Goal: Information Seeking & Learning: Understand process/instructions

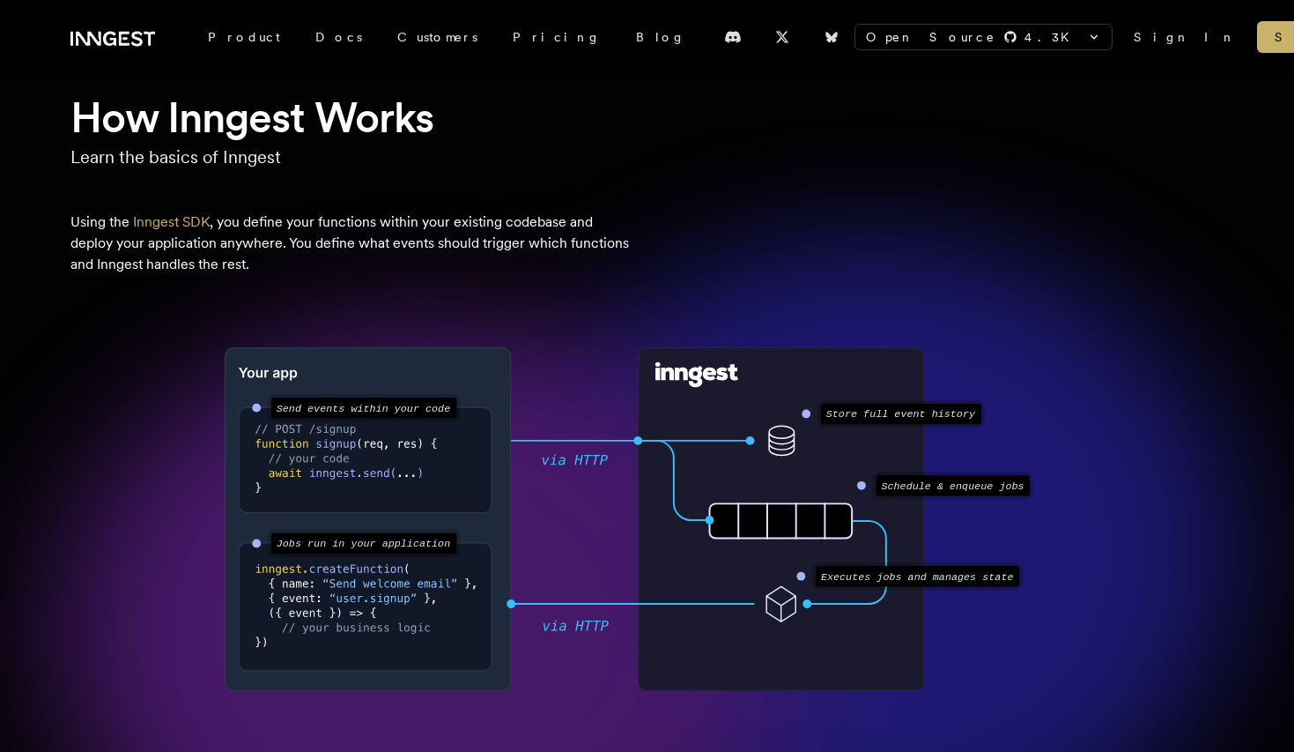
scroll to position [119, 0]
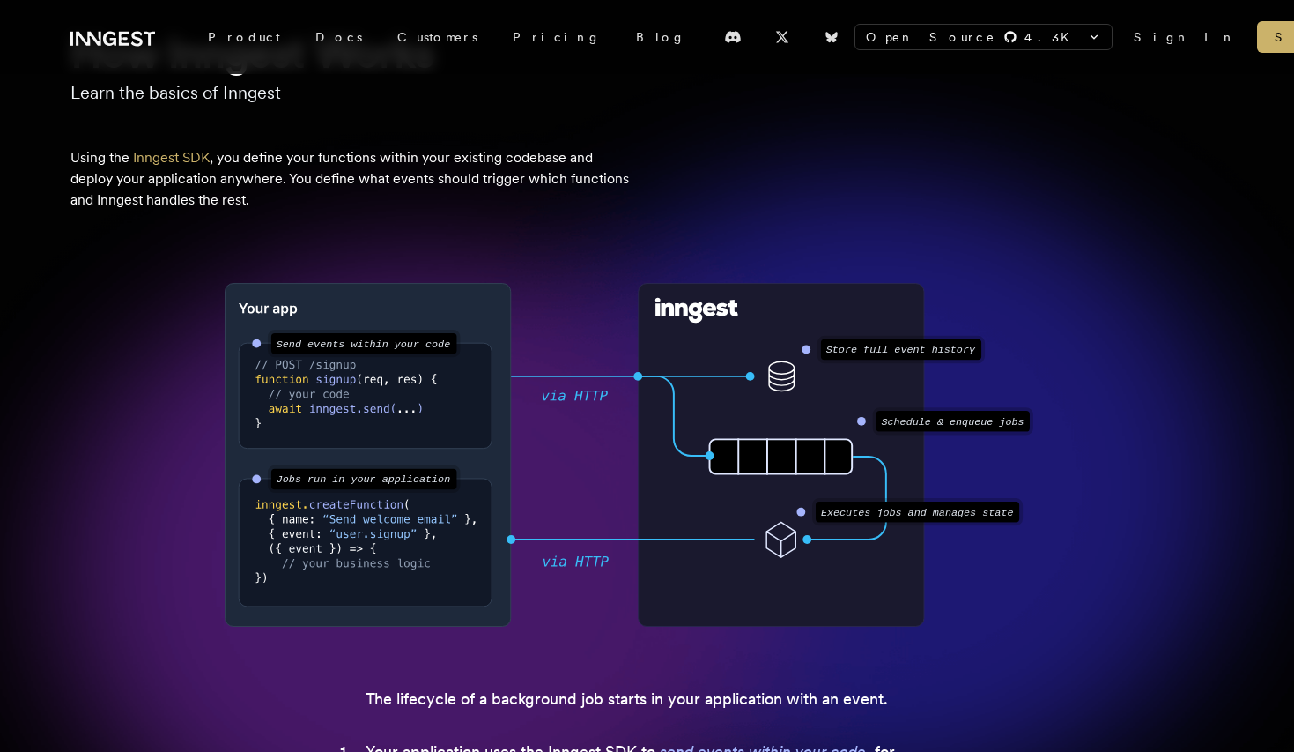
click at [631, 126] on div "How Inngest Works Learn the basics of Inngest Using the Inngest SDK , you defin…" at bounding box center [647, 555] width 1294 height 1059
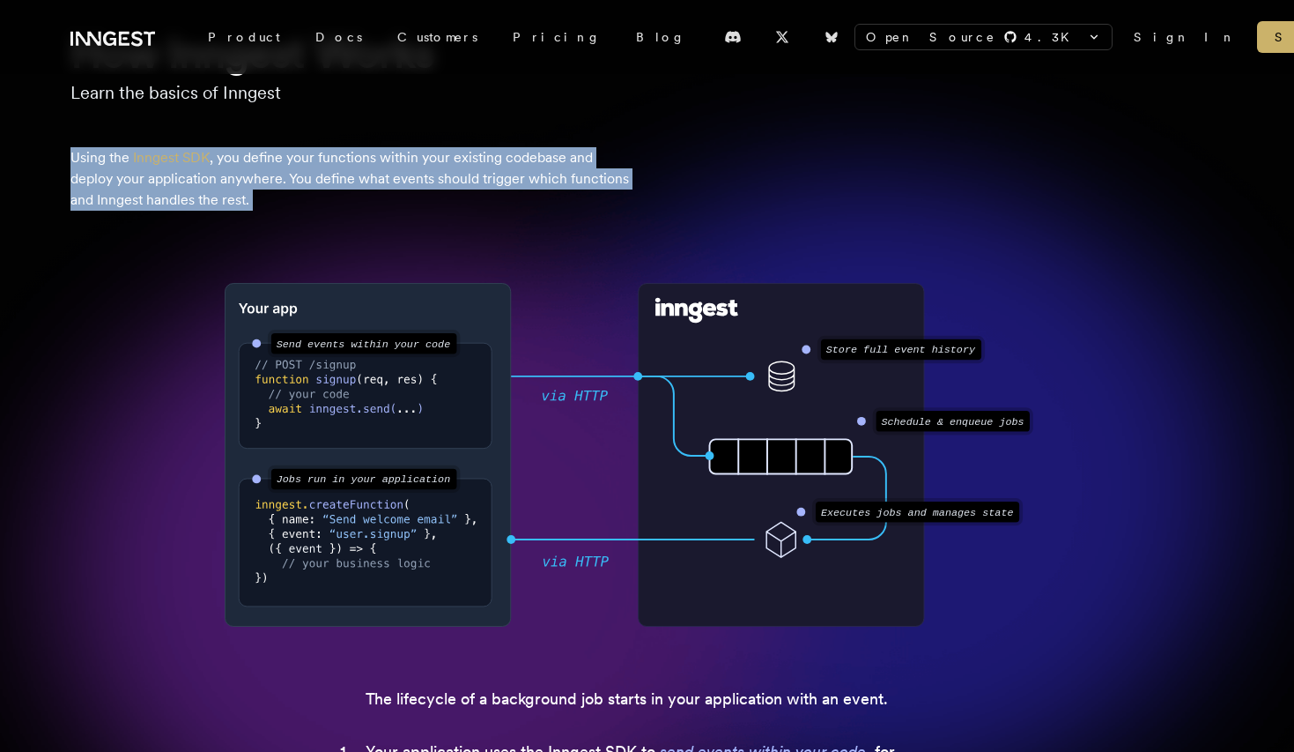
click at [598, 152] on p "Using the Inngest SDK , you define your functions within your existing codebase…" at bounding box center [352, 178] width 564 height 63
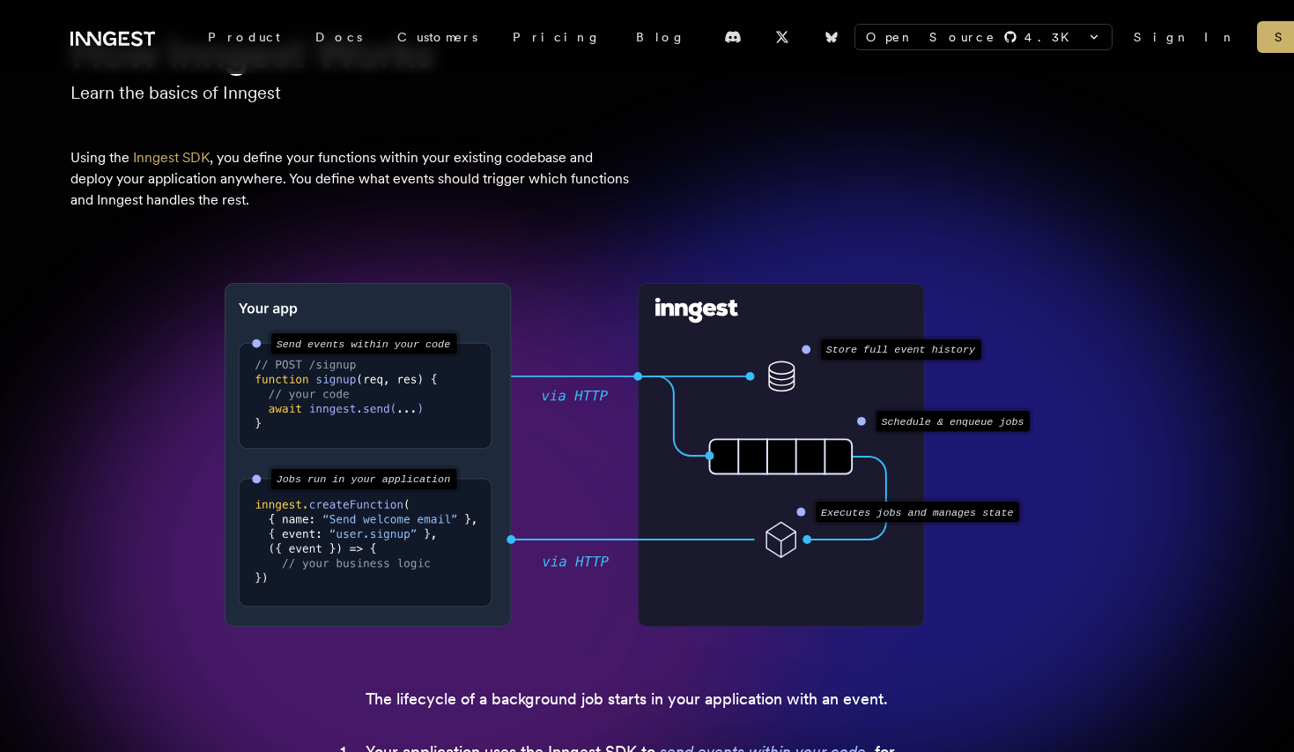
click at [598, 152] on p "Using the Inngest SDK , you define your functions within your existing codebase…" at bounding box center [352, 178] width 564 height 63
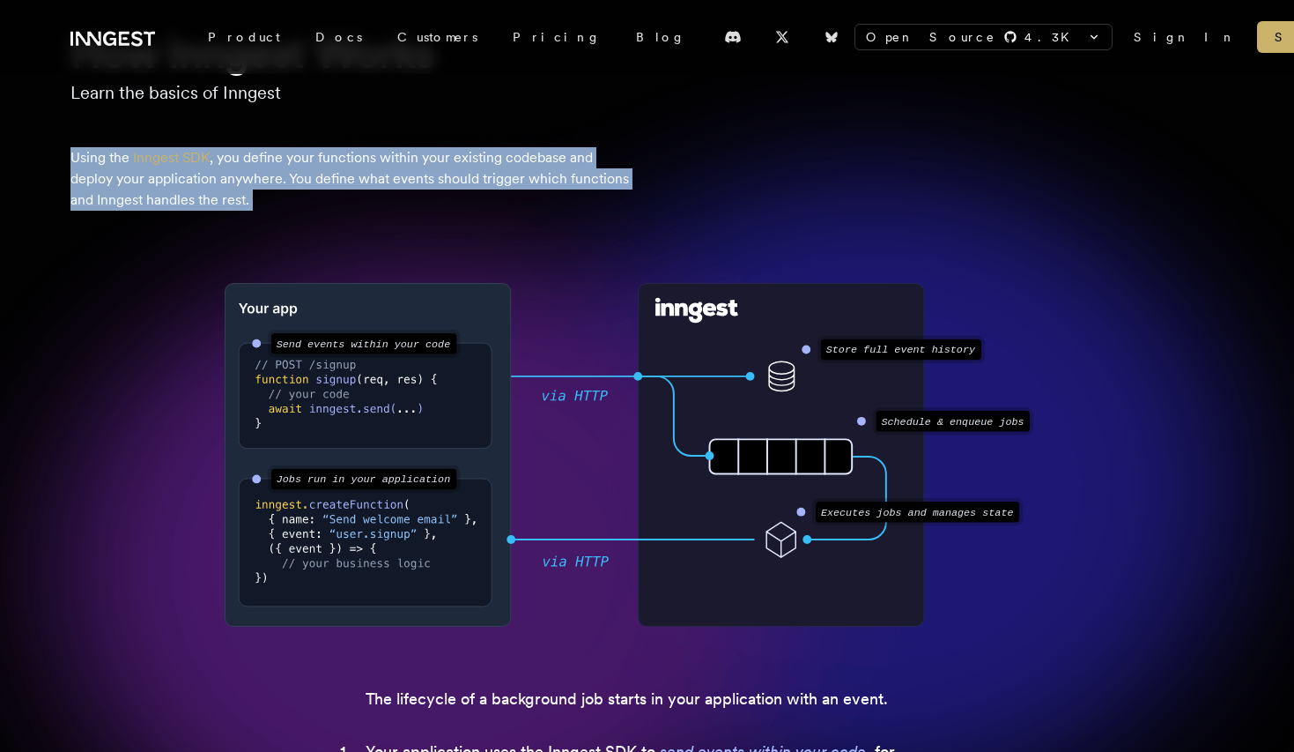
click at [586, 175] on p "Using the Inngest SDK , you define your functions within your existing codebase…" at bounding box center [352, 178] width 564 height 63
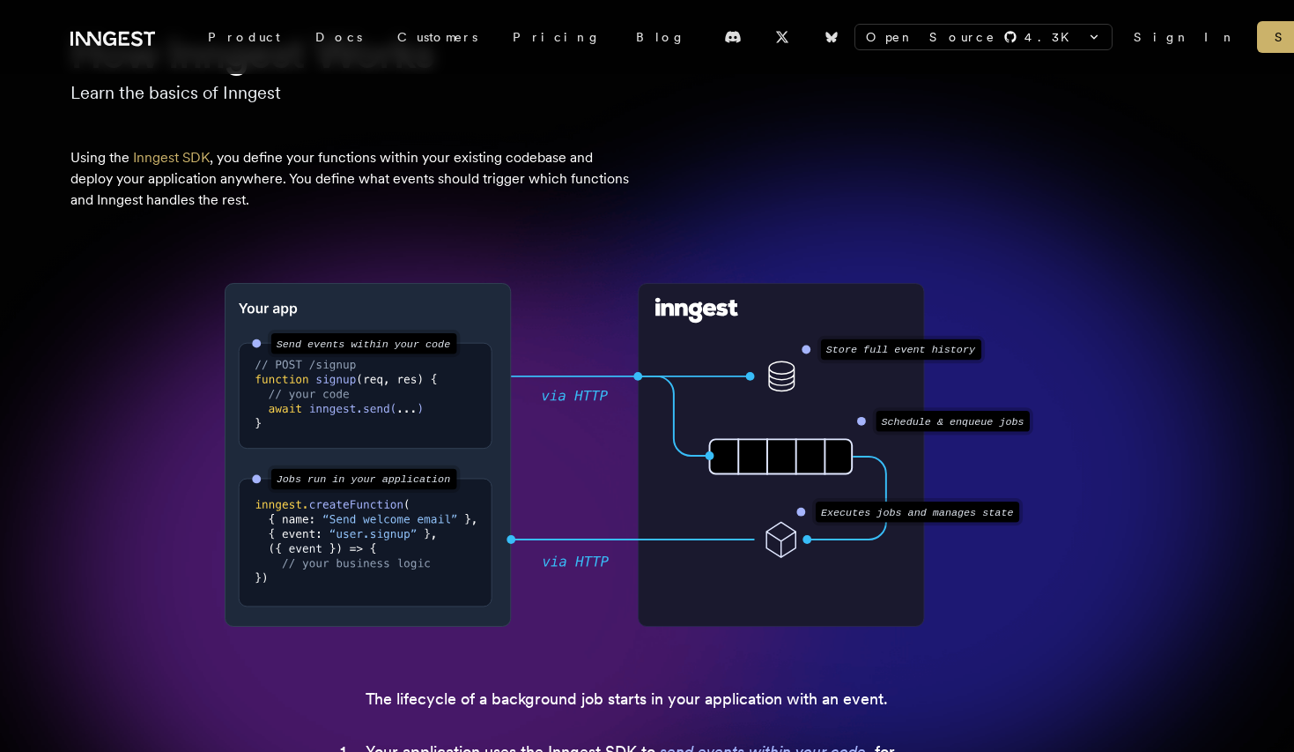
click at [586, 175] on p "Using the Inngest SDK , you define your functions within your existing codebase…" at bounding box center [352, 178] width 564 height 63
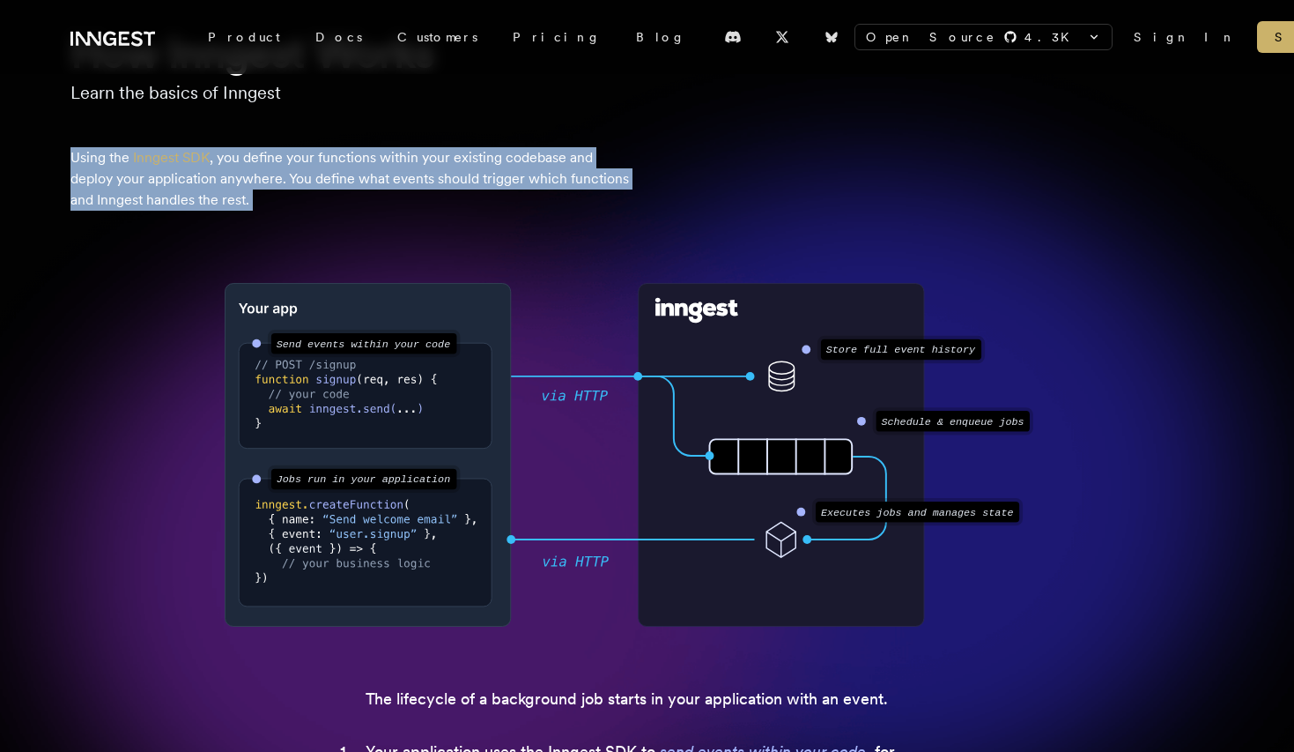
click at [551, 211] on div "How Inngest Works Learn the basics of Inngest Using the Inngest SDK , you defin…" at bounding box center [647, 555] width 1294 height 1059
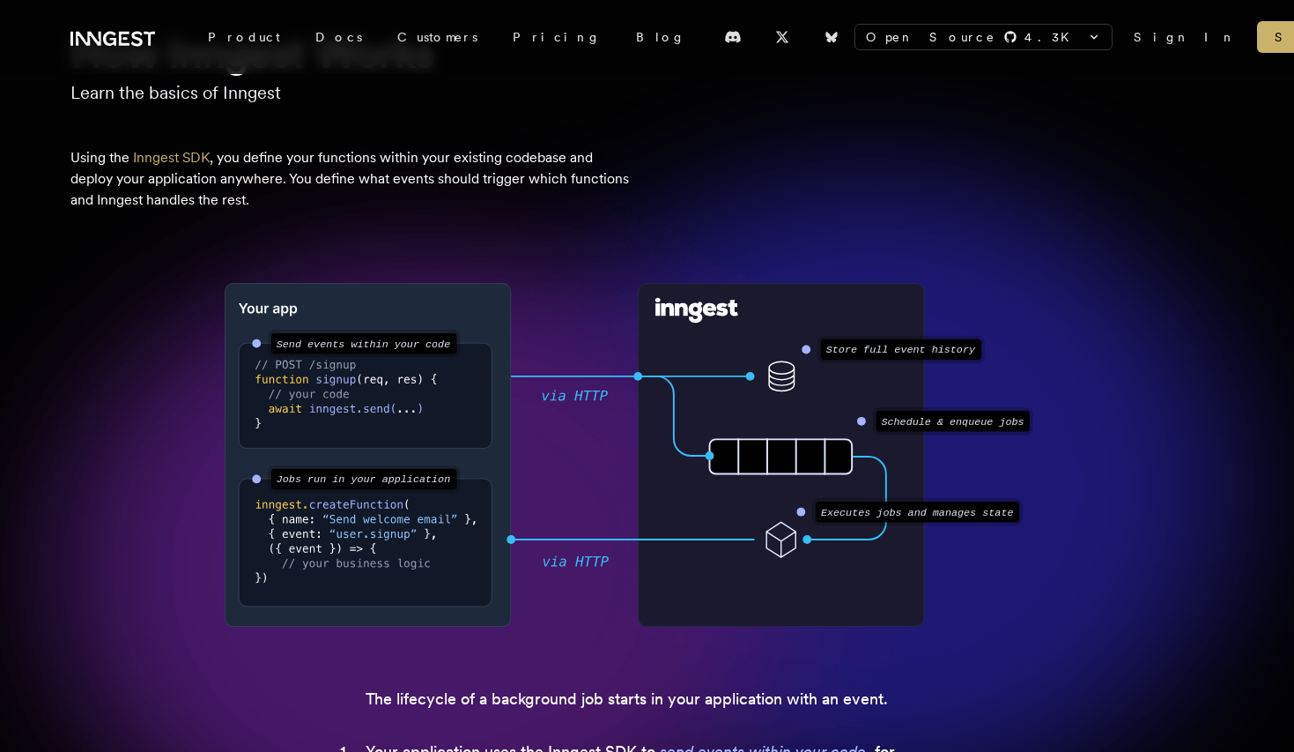
click at [551, 211] on div "How Inngest Works Learn the basics of Inngest Using the Inngest SDK , you defin…" at bounding box center [647, 555] width 1294 height 1059
click at [560, 200] on p "Using the Inngest SDK , you define your functions within your existing codebase…" at bounding box center [352, 178] width 564 height 63
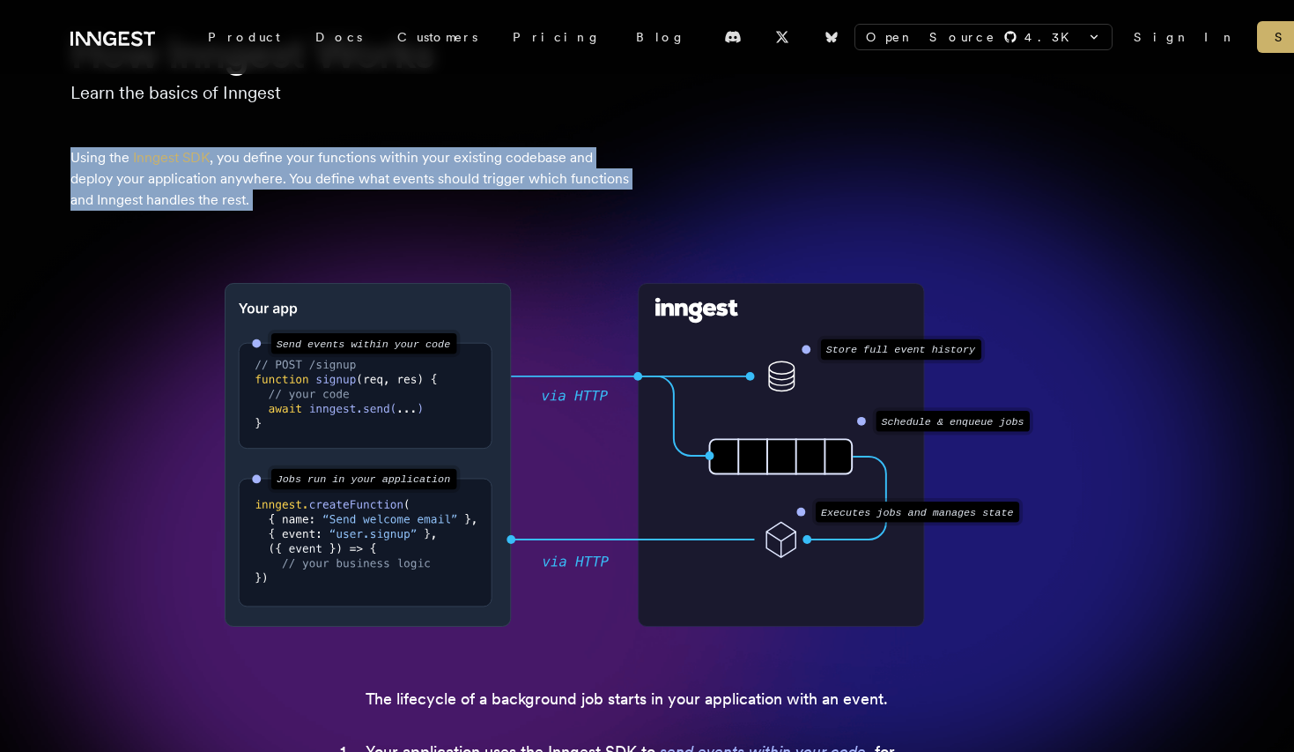
click at [560, 200] on p "Using the Inngest SDK , you define your functions within your existing codebase…" at bounding box center [352, 178] width 564 height 63
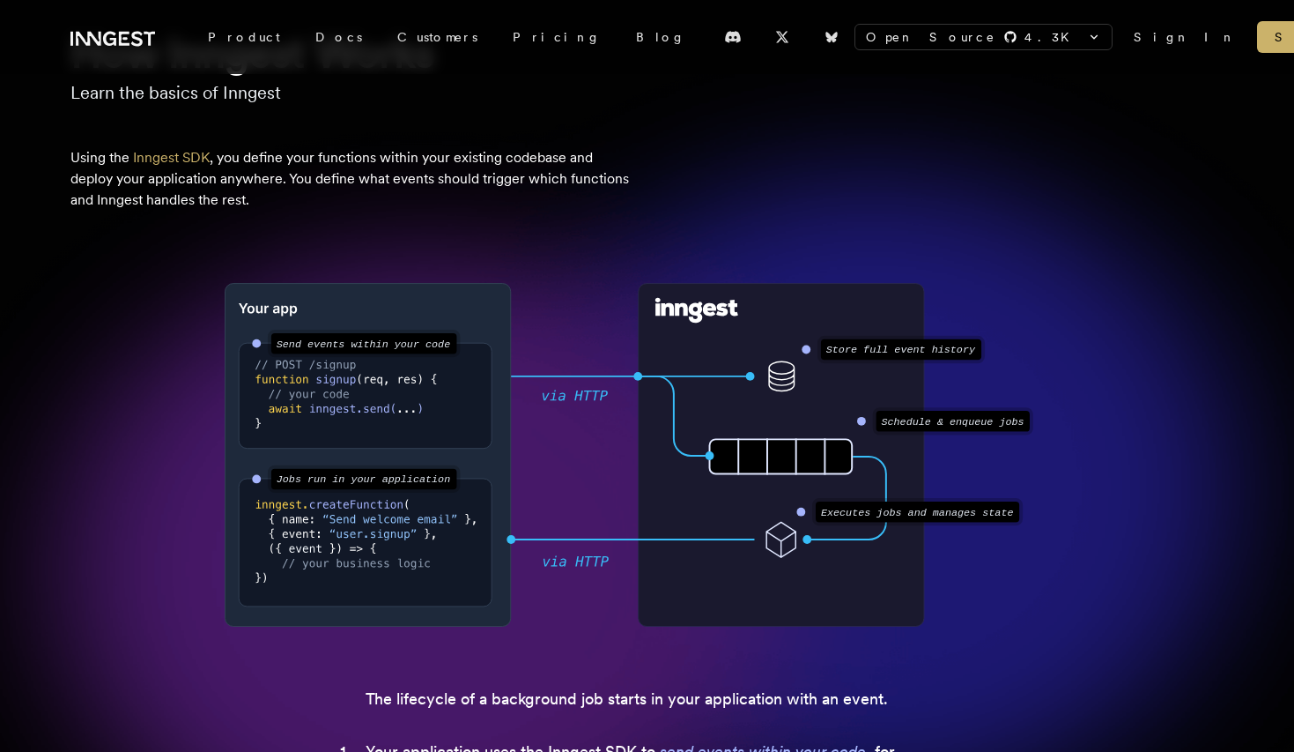
click at [560, 200] on p "Using the Inngest SDK , you define your functions within your existing codebase…" at bounding box center [352, 178] width 564 height 63
click at [551, 200] on p "Using the Inngest SDK , you define your functions within your existing codebase…" at bounding box center [352, 178] width 564 height 63
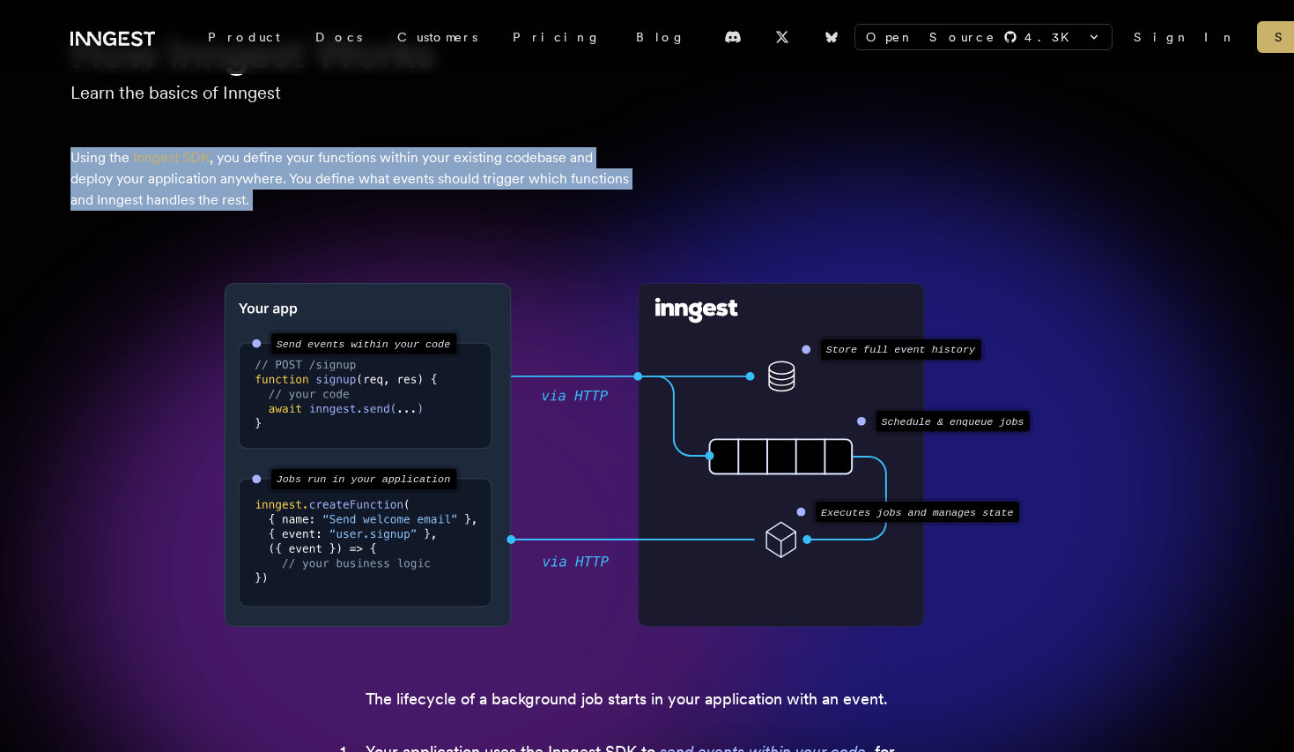
click at [551, 200] on p "Using the Inngest SDK , you define your functions within your existing codebase…" at bounding box center [352, 178] width 564 height 63
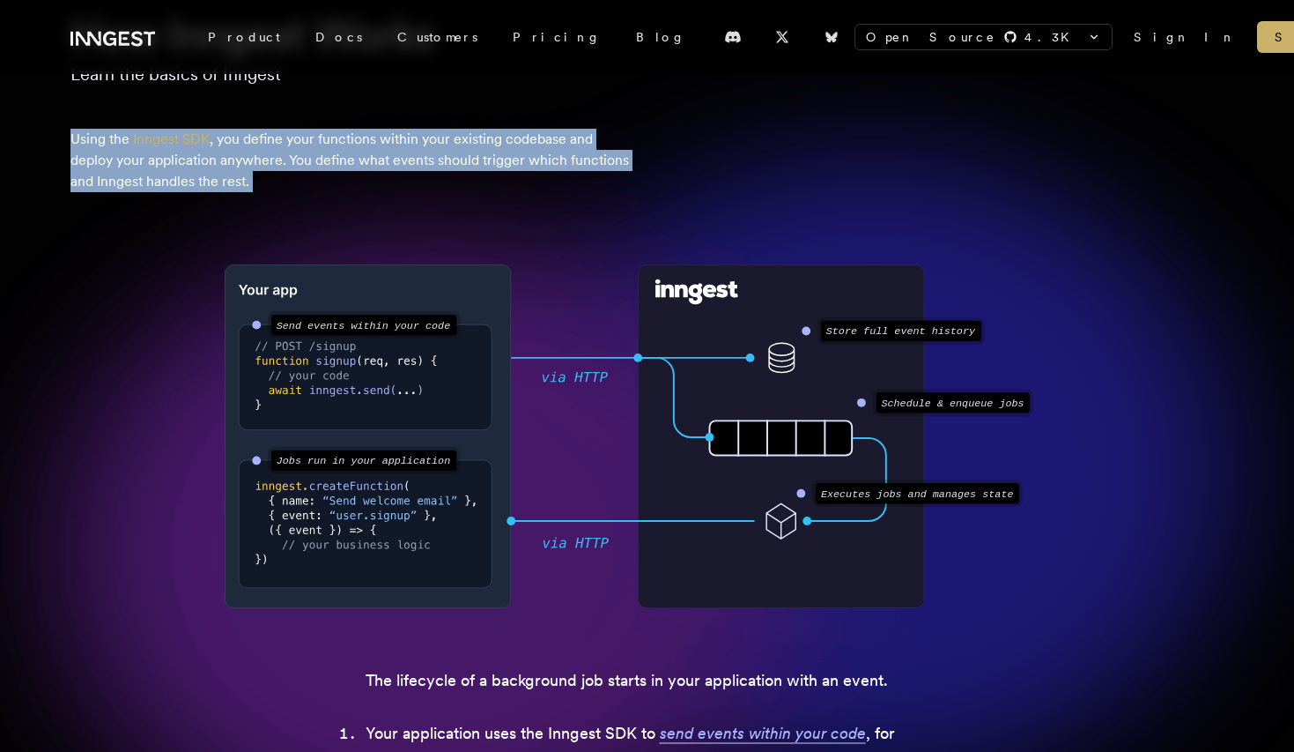
click at [551, 200] on div "How Inngest Works Learn the basics of Inngest Using the Inngest SDK , you defin…" at bounding box center [647, 536] width 1294 height 1059
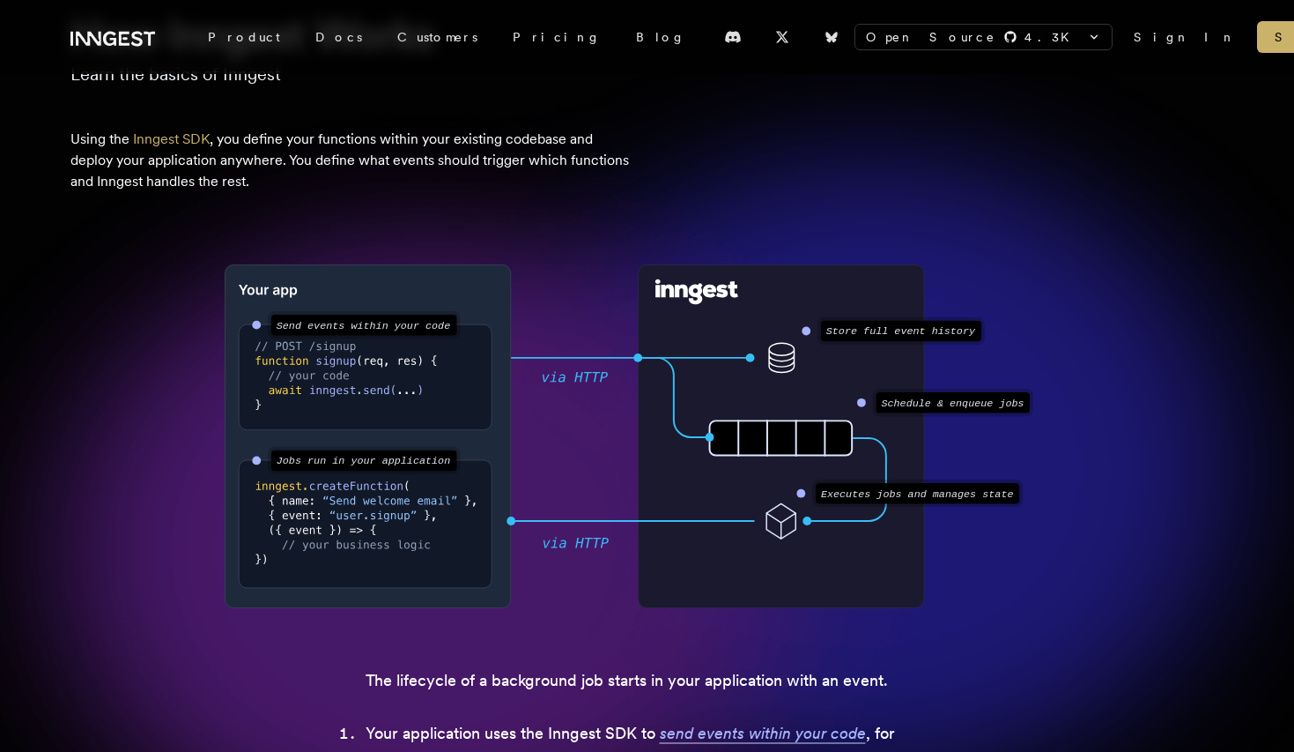
click at [555, 174] on p "Using the Inngest SDK , you define your functions within your existing codebase…" at bounding box center [352, 160] width 564 height 63
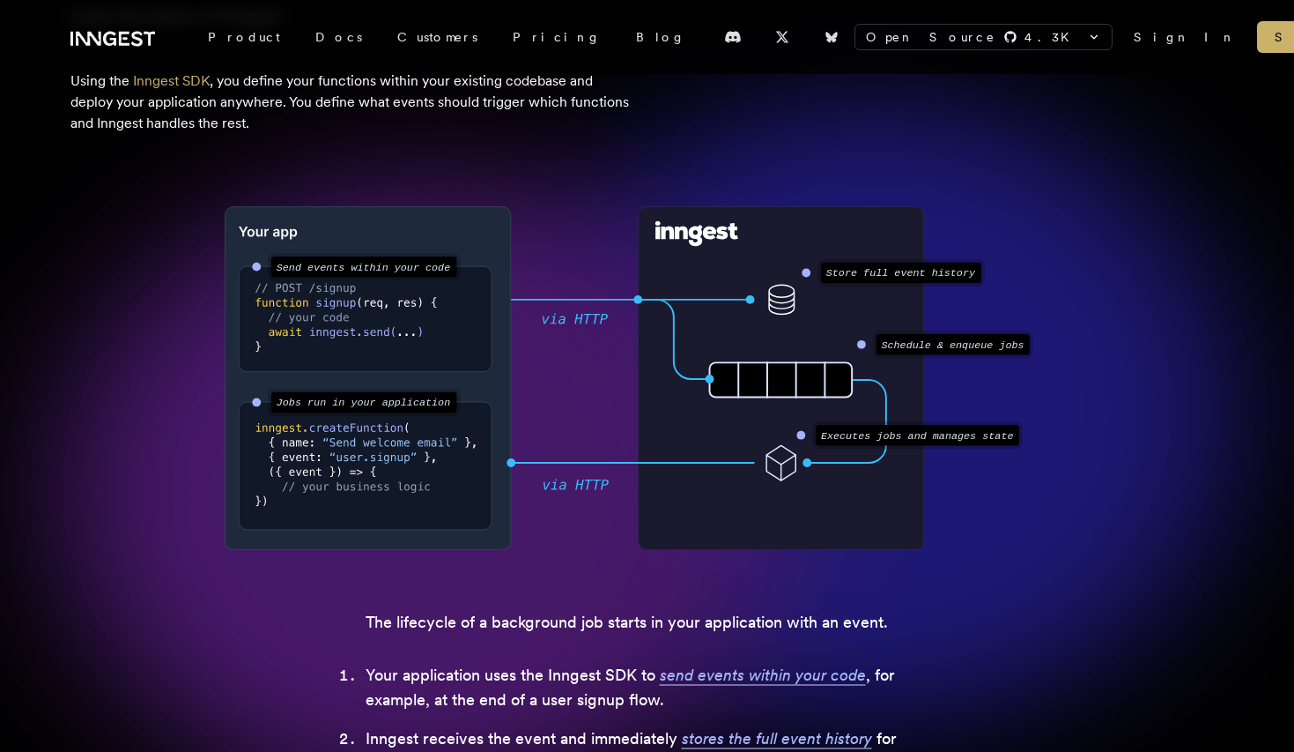
scroll to position [198, 0]
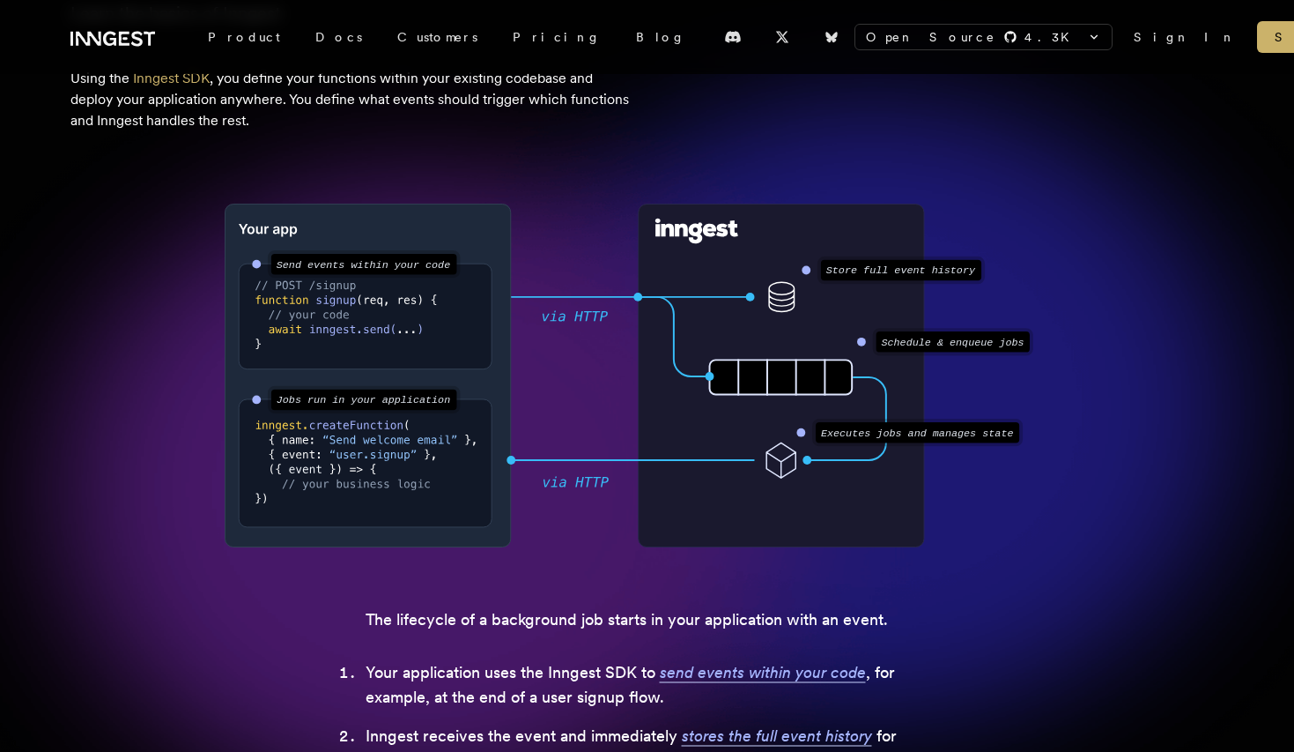
click at [541, 104] on p "Using the Inngest SDK , you define your functions within your existing codebase…" at bounding box center [352, 99] width 564 height 63
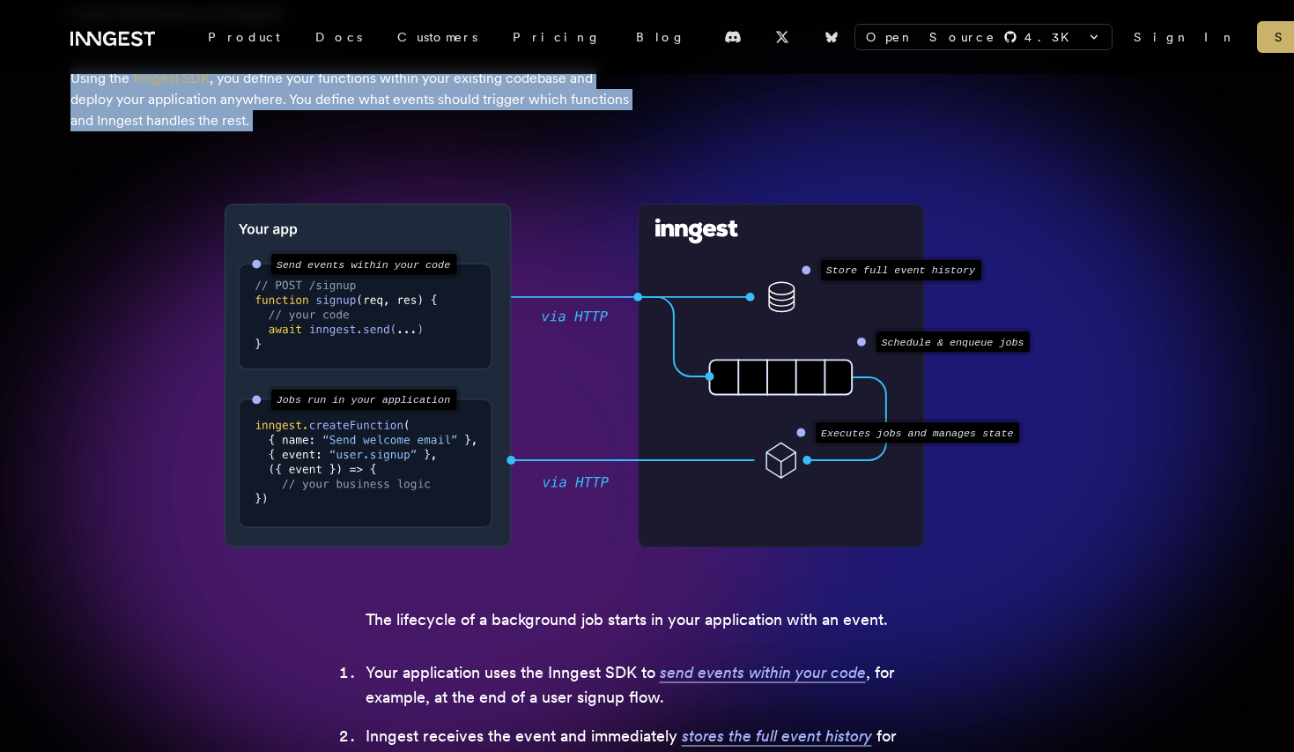
click at [525, 115] on p "Using the Inngest SDK , you define your functions within your existing codebase…" at bounding box center [352, 99] width 564 height 63
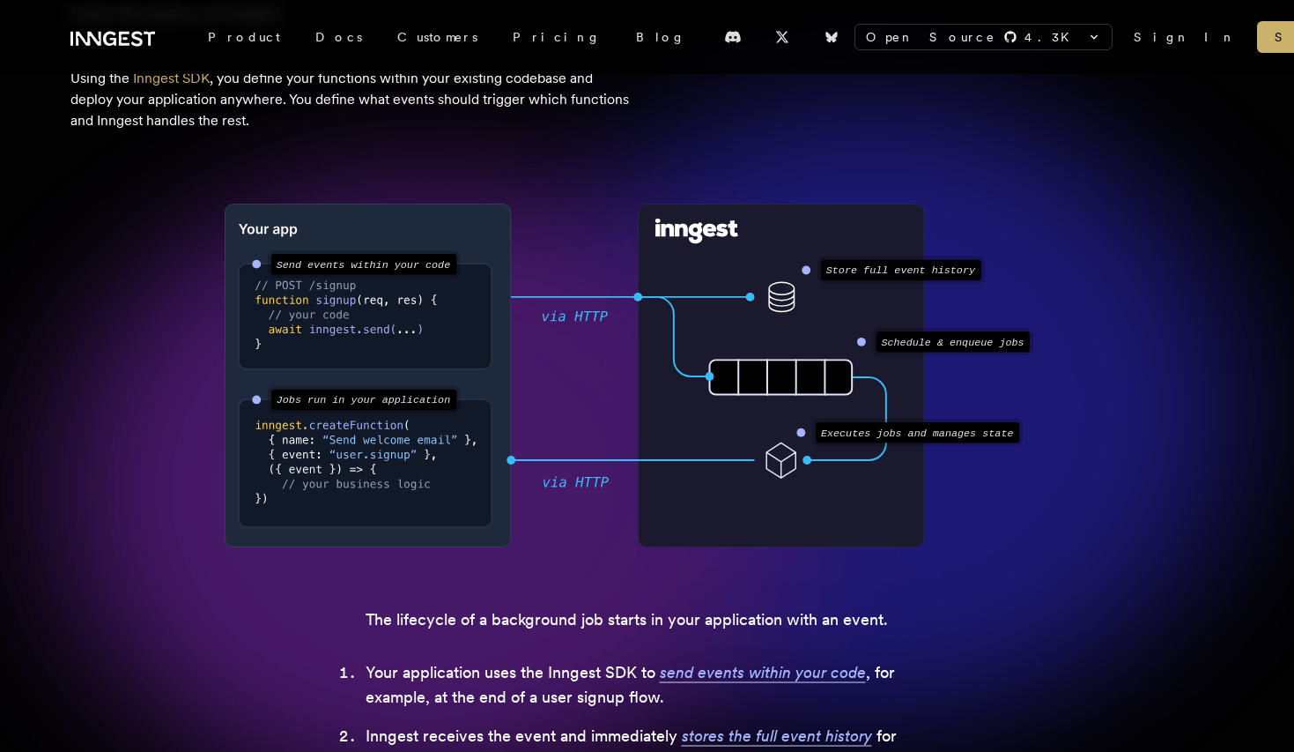
scroll to position [211, 0]
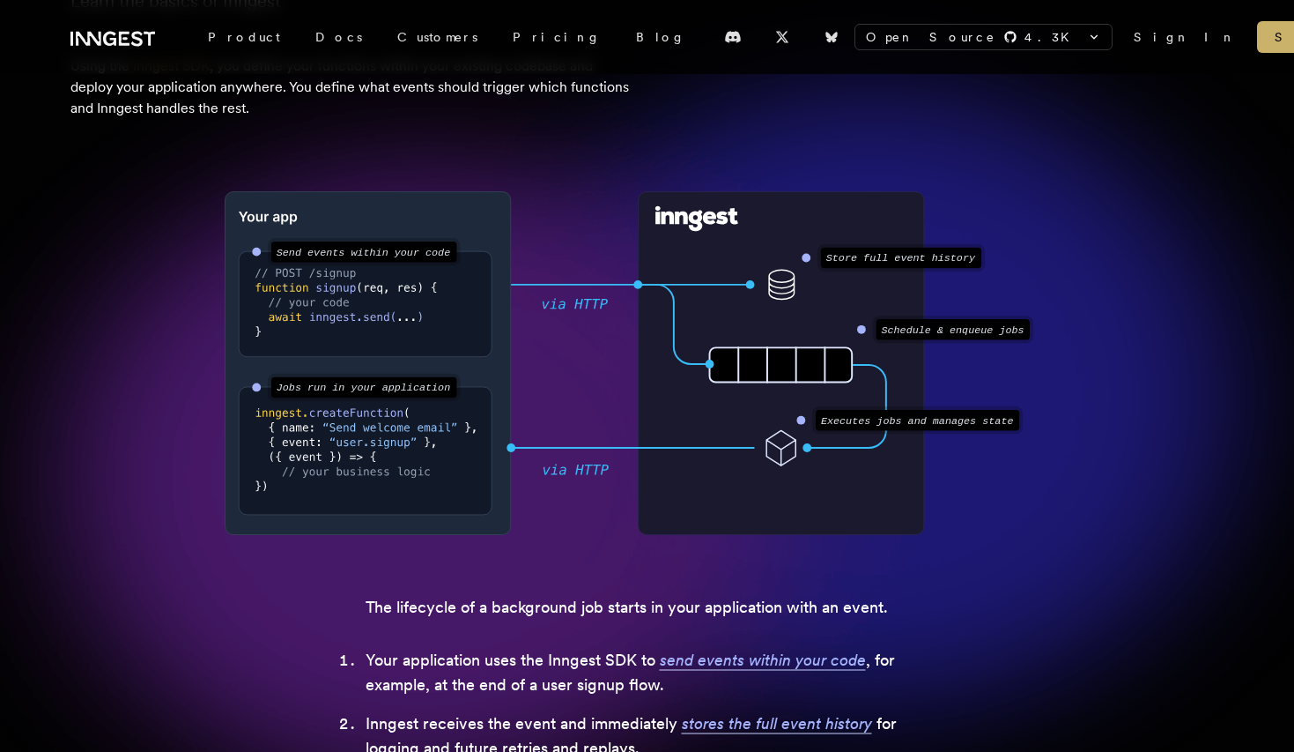
click at [525, 115] on p "Using the Inngest SDK , you define your functions within your existing codebase…" at bounding box center [352, 87] width 564 height 63
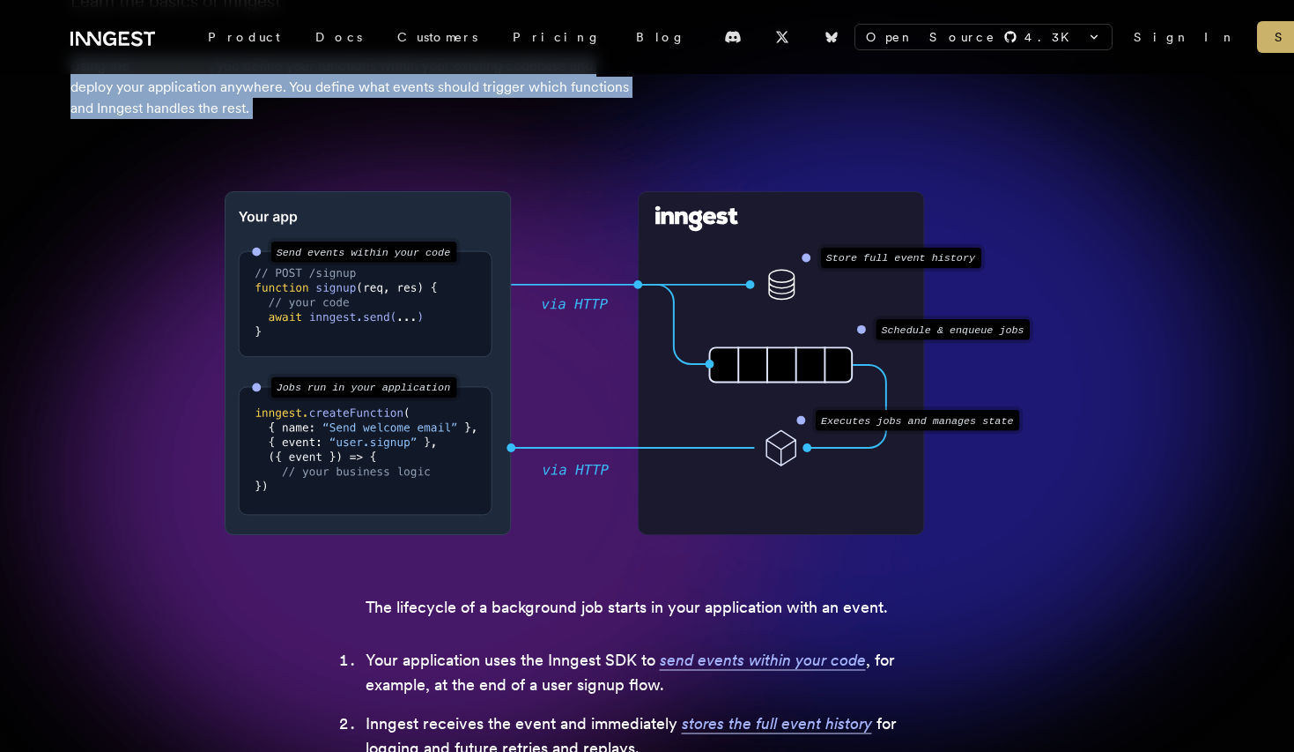
click at [507, 120] on div "How Inngest Works Learn the basics of Inngest Using the Inngest SDK , you defin…" at bounding box center [647, 463] width 1294 height 1059
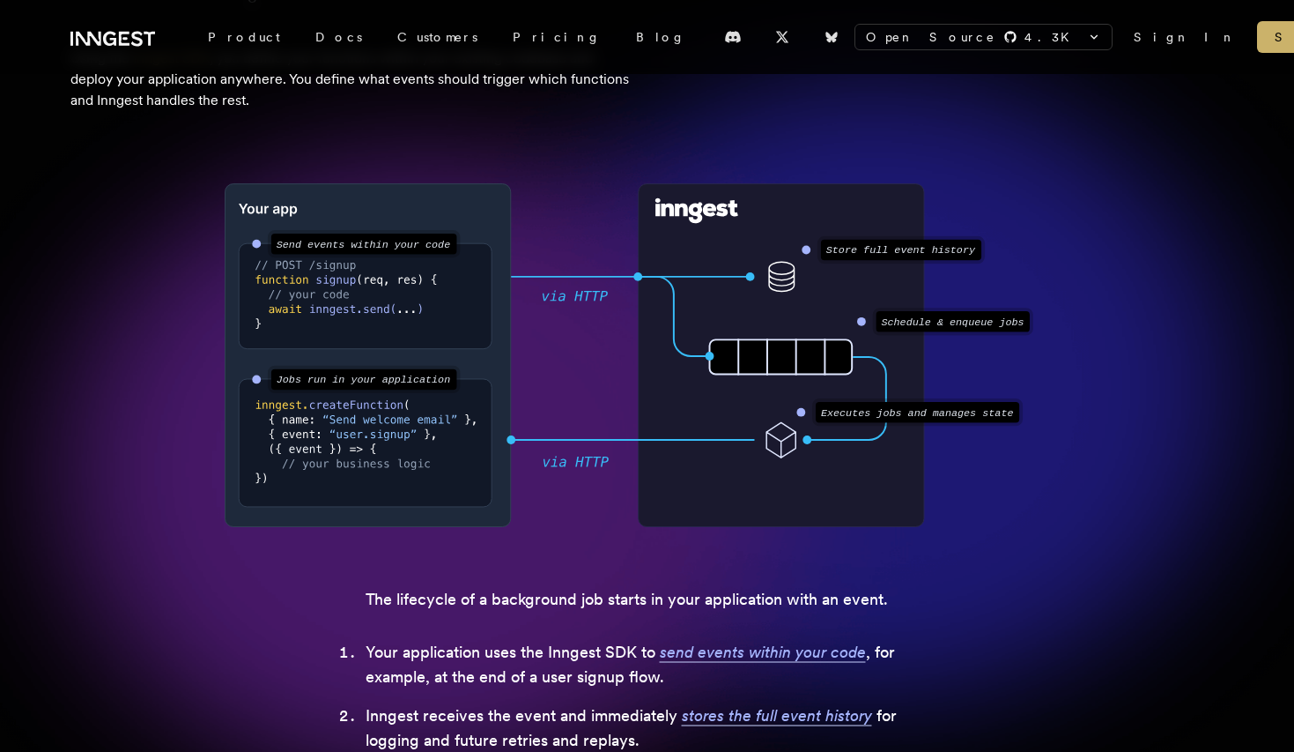
scroll to position [207, 0]
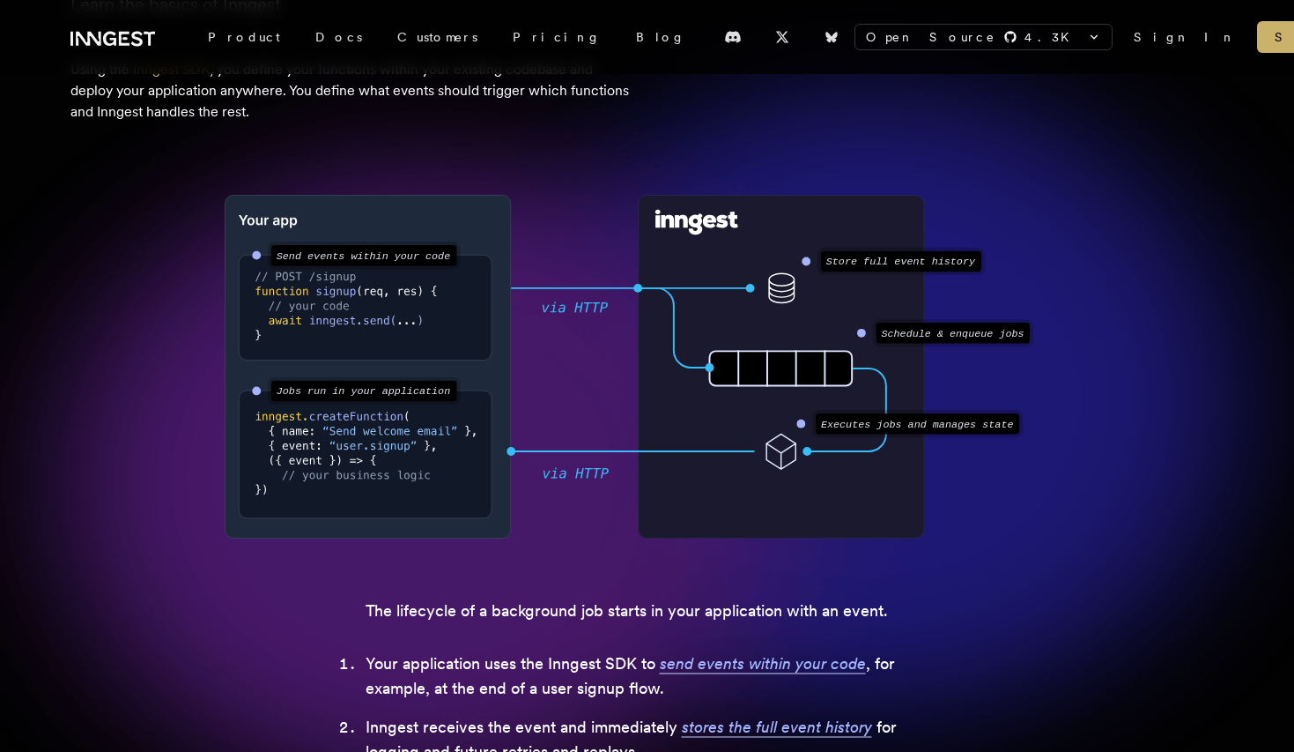
click at [507, 120] on p "Using the Inngest SDK , you define your functions within your existing codebase…" at bounding box center [352, 90] width 564 height 63
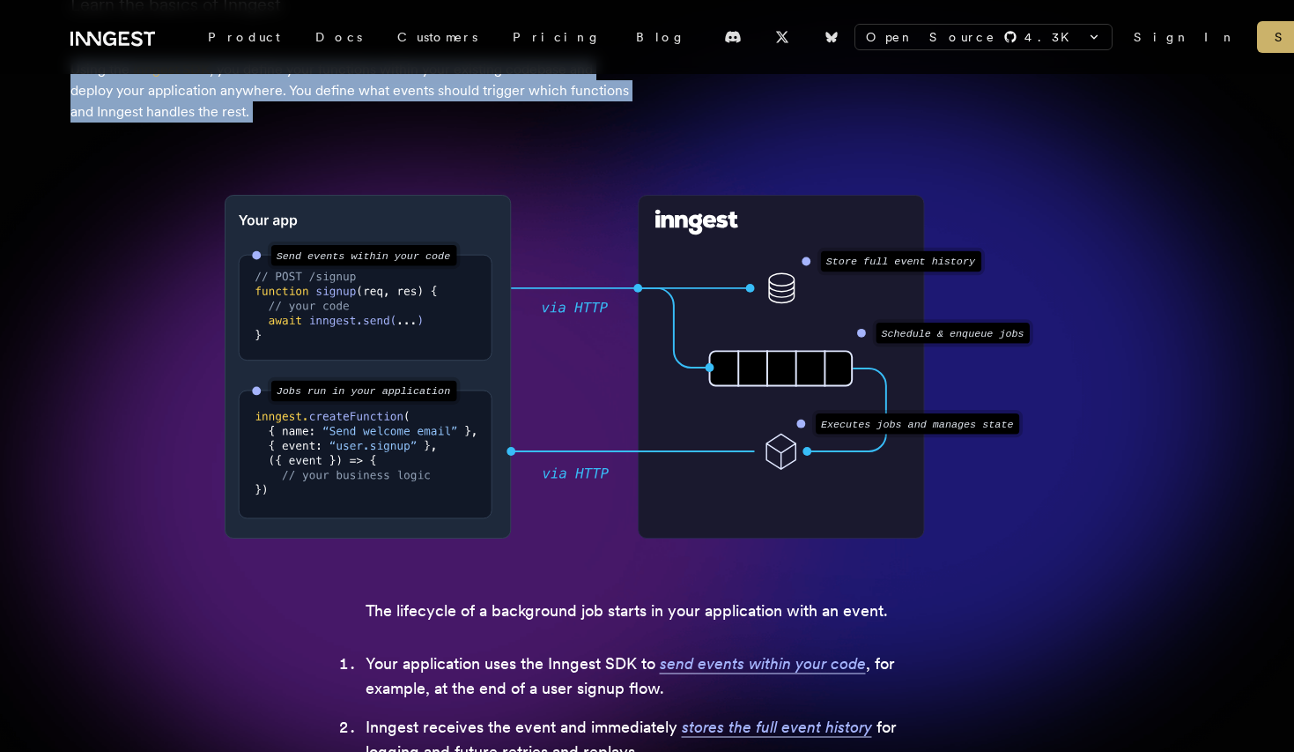
click at [478, 104] on p "Using the Inngest SDK , you define your functions within your existing codebase…" at bounding box center [352, 90] width 564 height 63
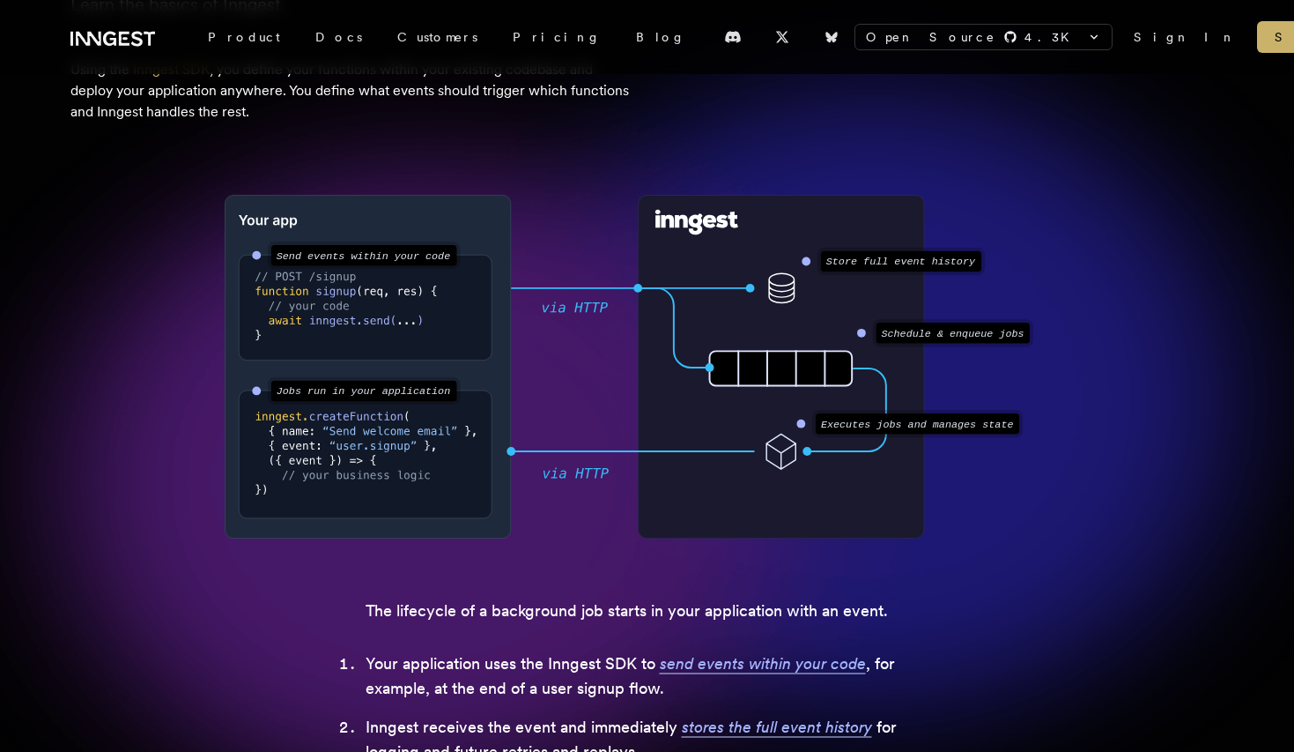
click at [478, 104] on p "Using the Inngest SDK , you define your functions within your existing codebase…" at bounding box center [352, 90] width 564 height 63
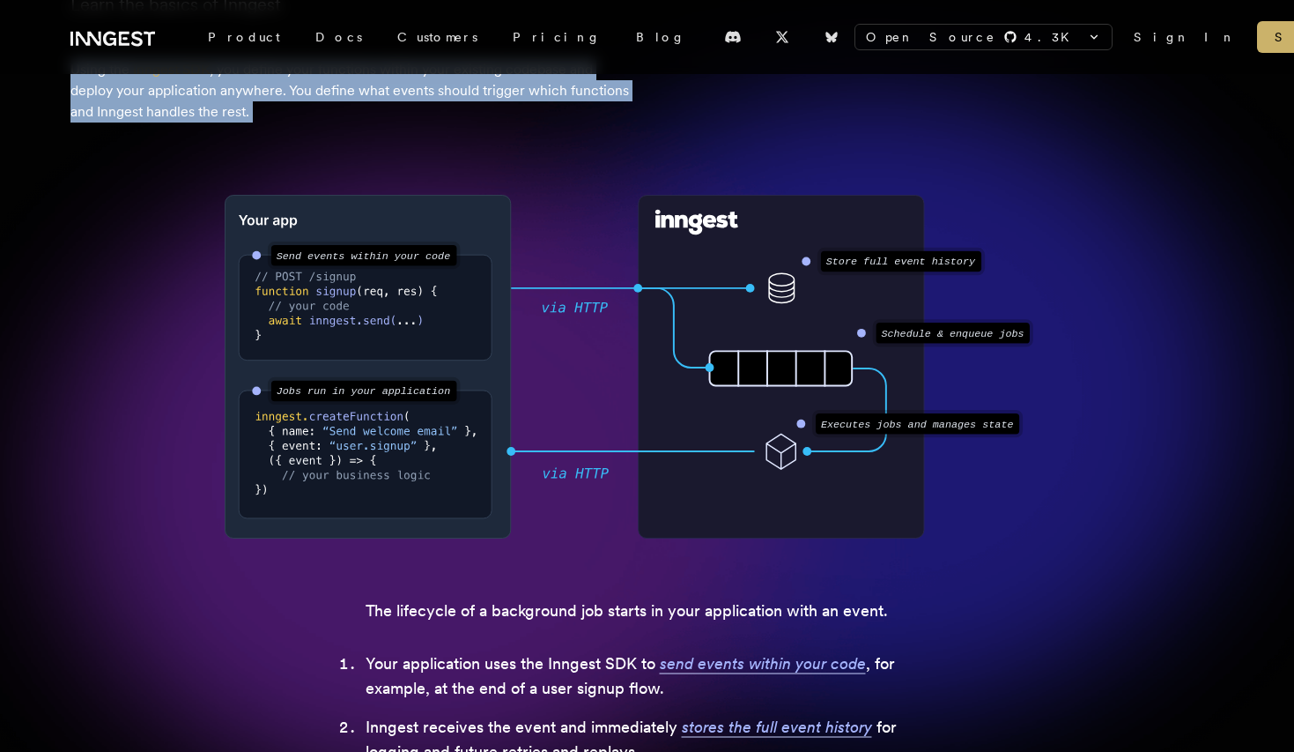
click at [513, 104] on p "Using the Inngest SDK , you define your functions within your existing codebase…" at bounding box center [352, 90] width 564 height 63
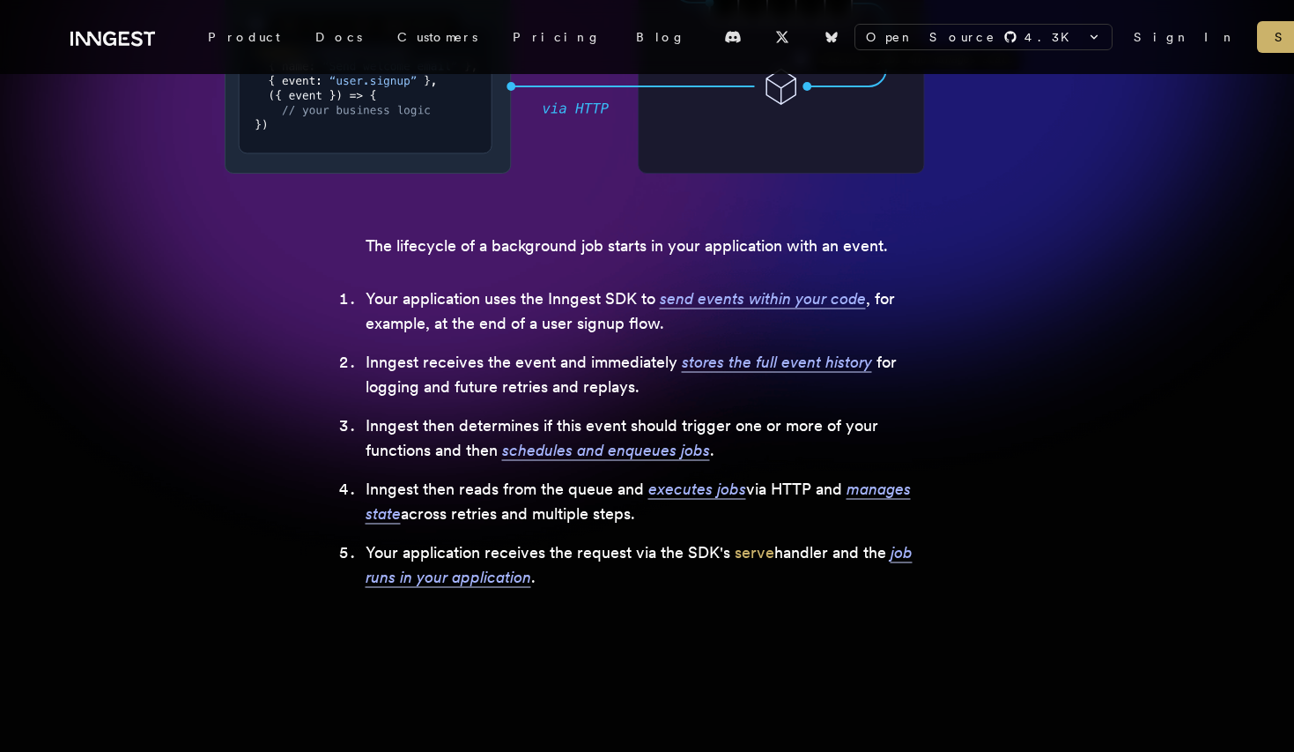
scroll to position [577, 0]
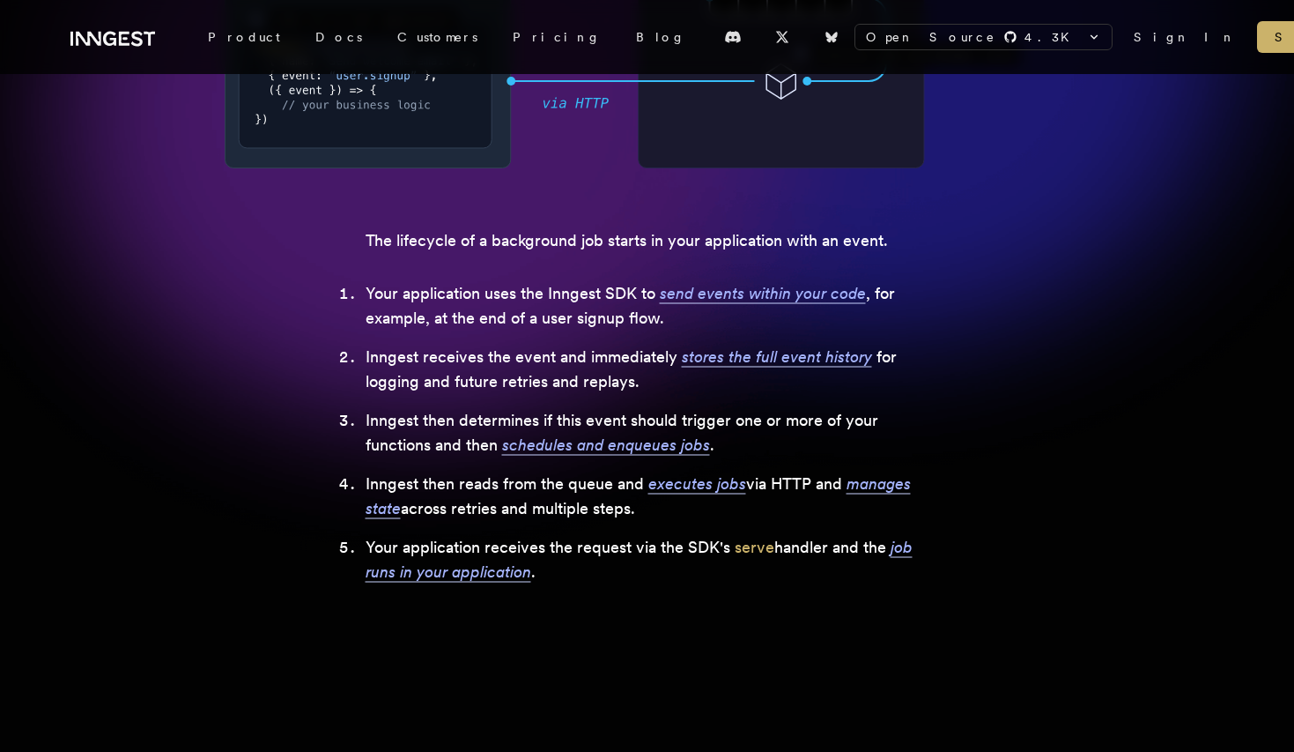
click at [553, 287] on li "Your application uses the Inngest SDK to send events within your code , for exa…" at bounding box center [648, 305] width 564 height 49
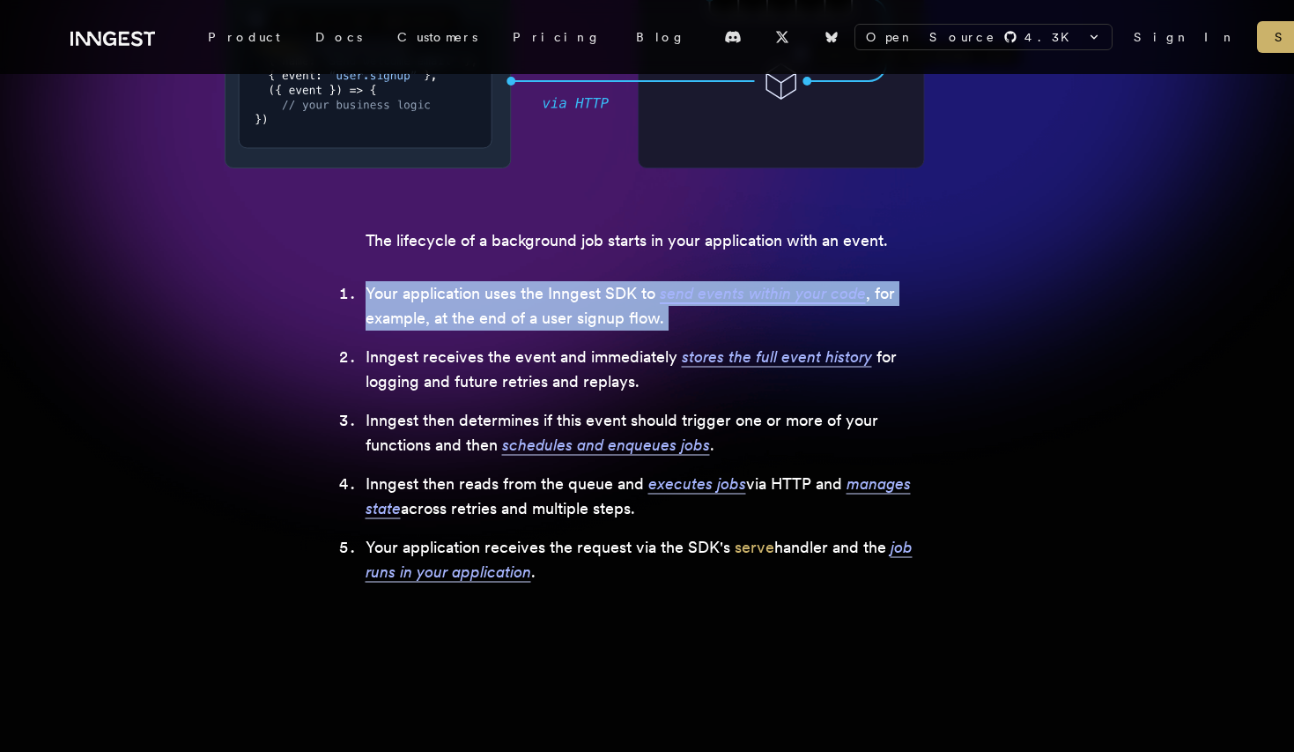
click at [519, 342] on ol "Your application uses the Inngest SDK to send events within your code , for exa…" at bounding box center [648, 432] width 564 height 303
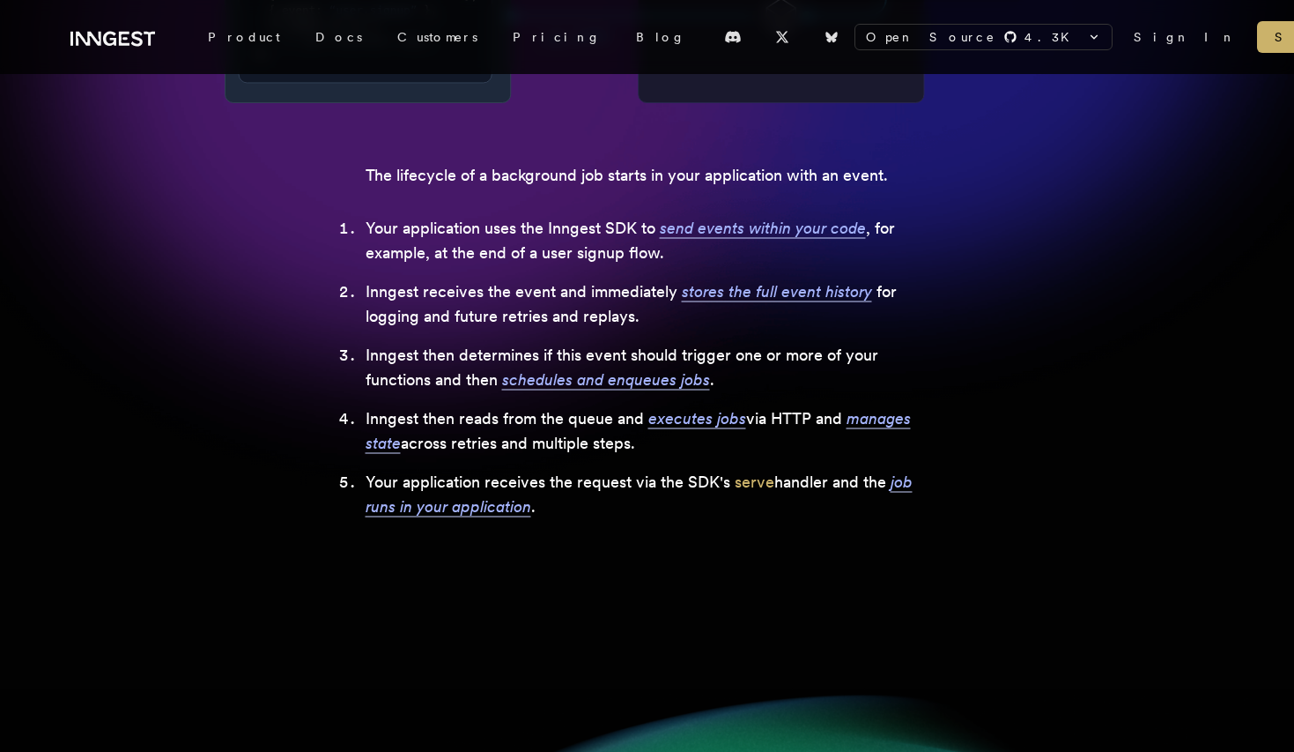
scroll to position [604, 0]
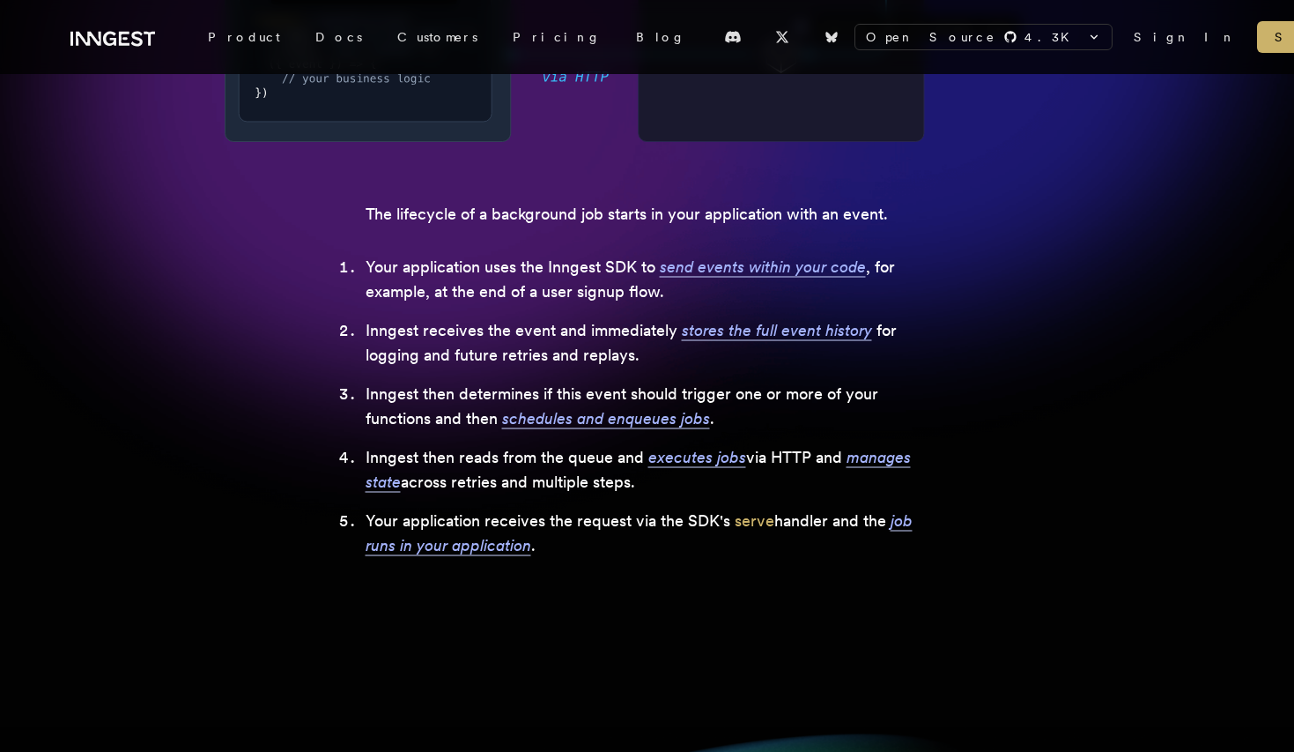
click at [552, 232] on div "The lifecycle of a background job starts in your application with an event. You…" at bounding box center [648, 380] width 564 height 356
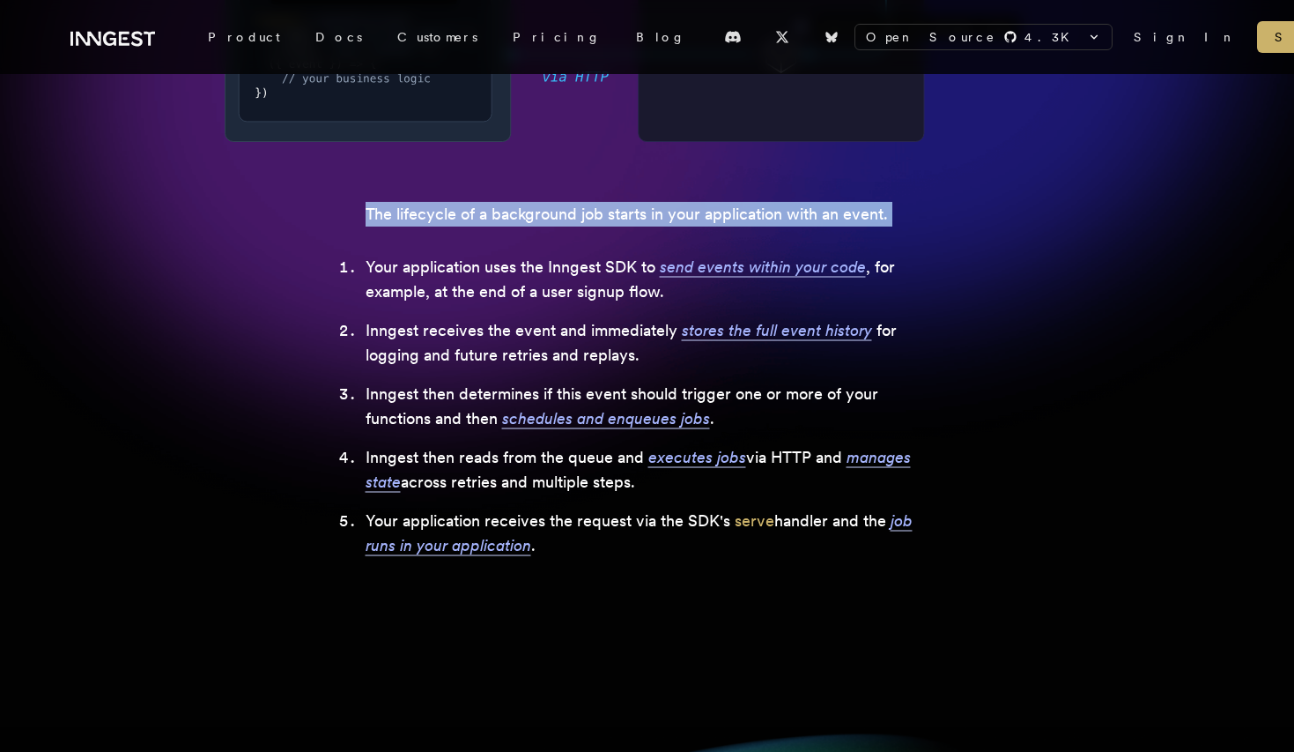
click at [529, 271] on li "Your application uses the Inngest SDK to send events within your code , for exa…" at bounding box center [648, 279] width 564 height 49
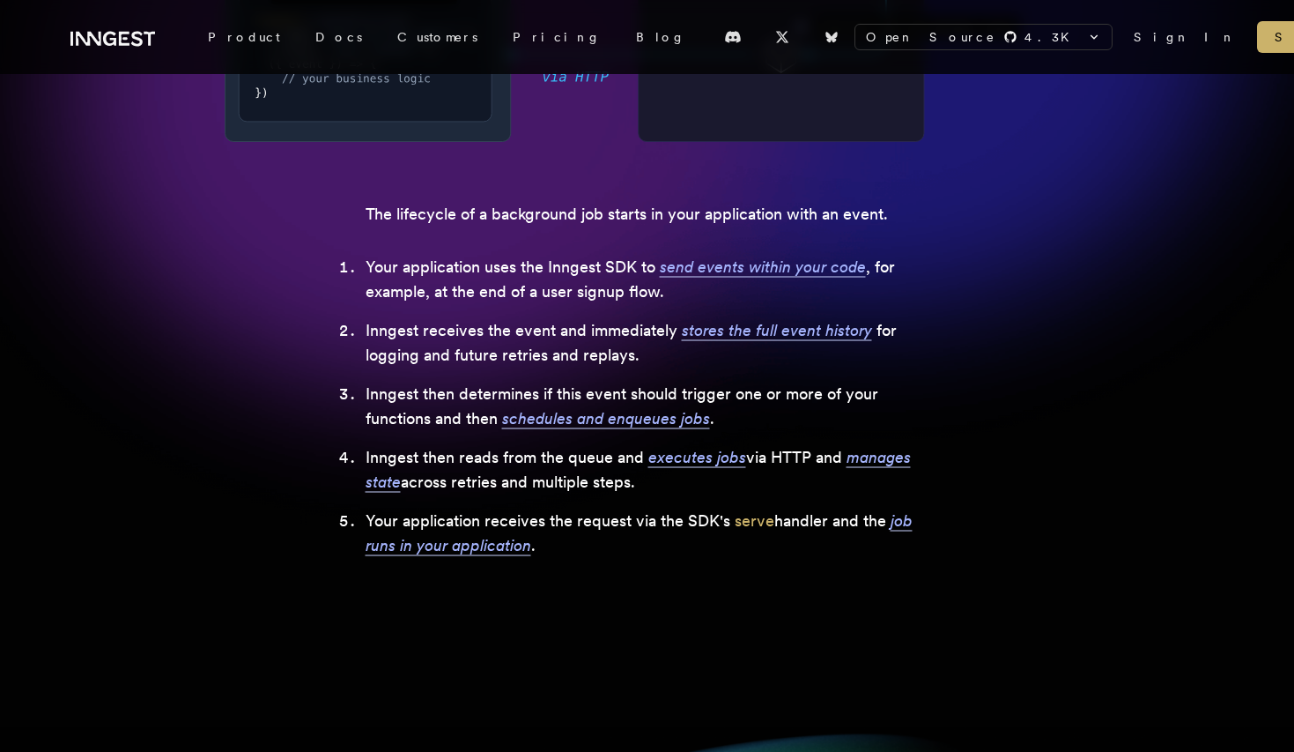
click at [529, 271] on li "Your application uses the Inngest SDK to send events within your code , for exa…" at bounding box center [648, 279] width 564 height 49
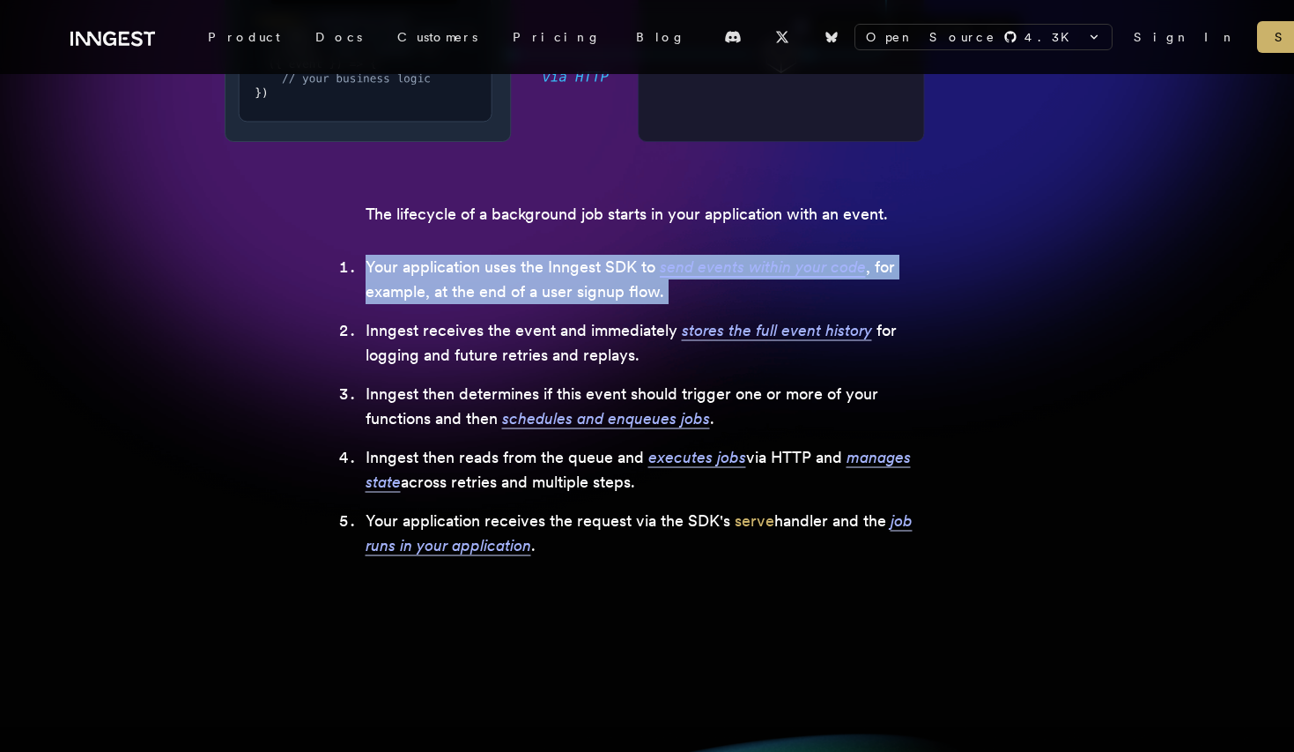
click at [505, 308] on ol "Your application uses the Inngest SDK to send events within your code , for exa…" at bounding box center [648, 406] width 564 height 303
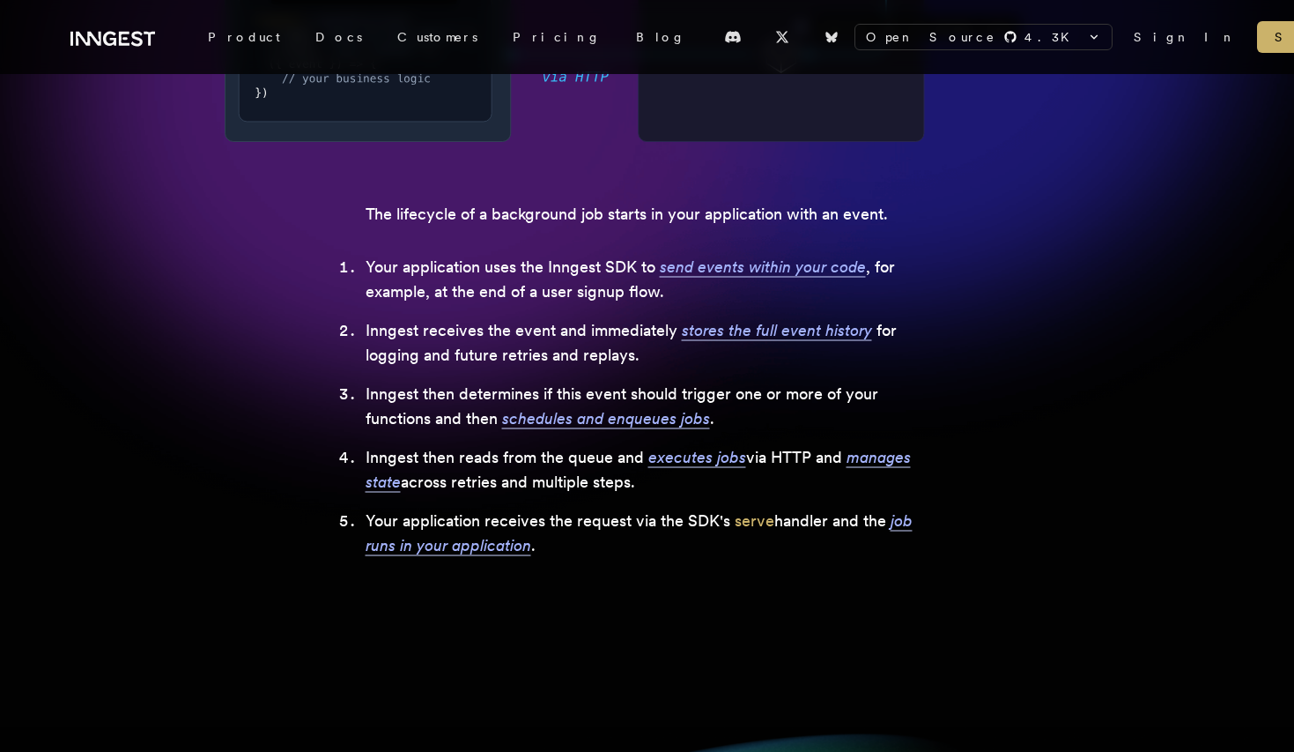
click at [505, 308] on ol "Your application uses the Inngest SDK to send events within your code , for exa…" at bounding box center [648, 406] width 564 height 303
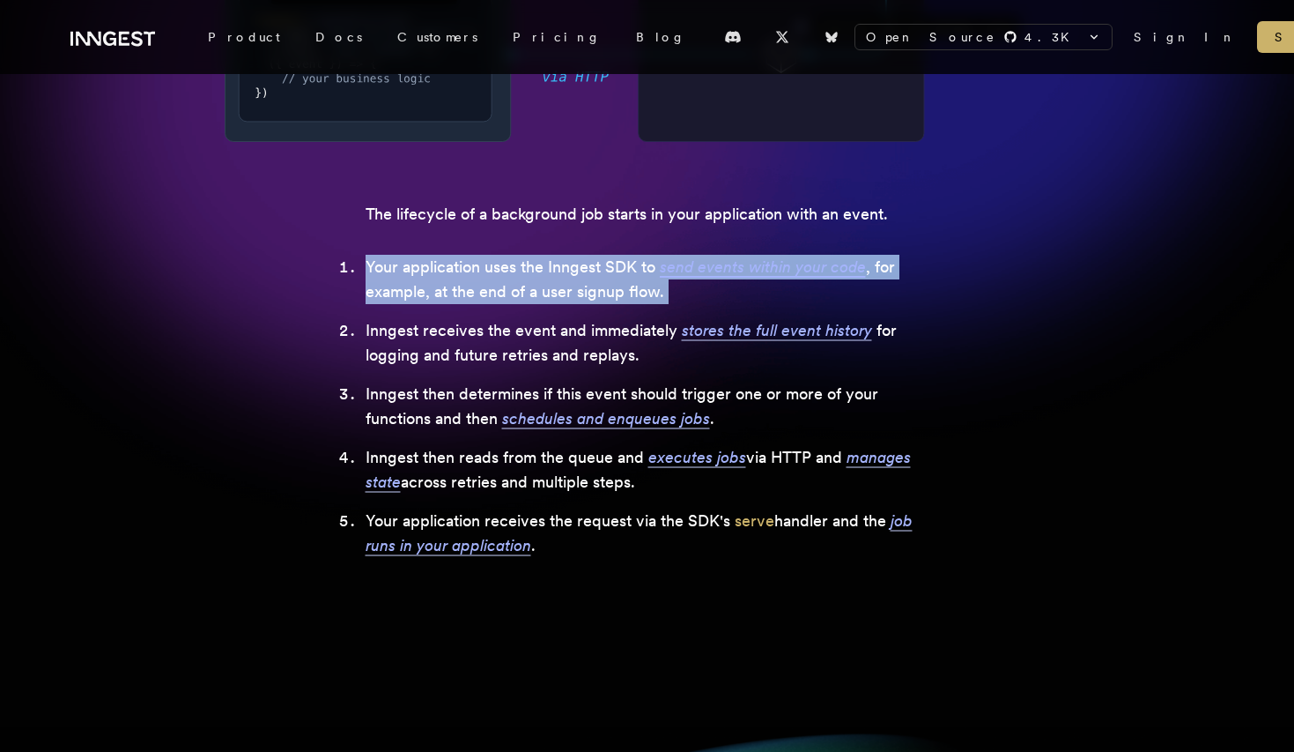
click at [489, 330] on li "Inngest receives the event and immediately stores the full event history for lo…" at bounding box center [648, 342] width 564 height 49
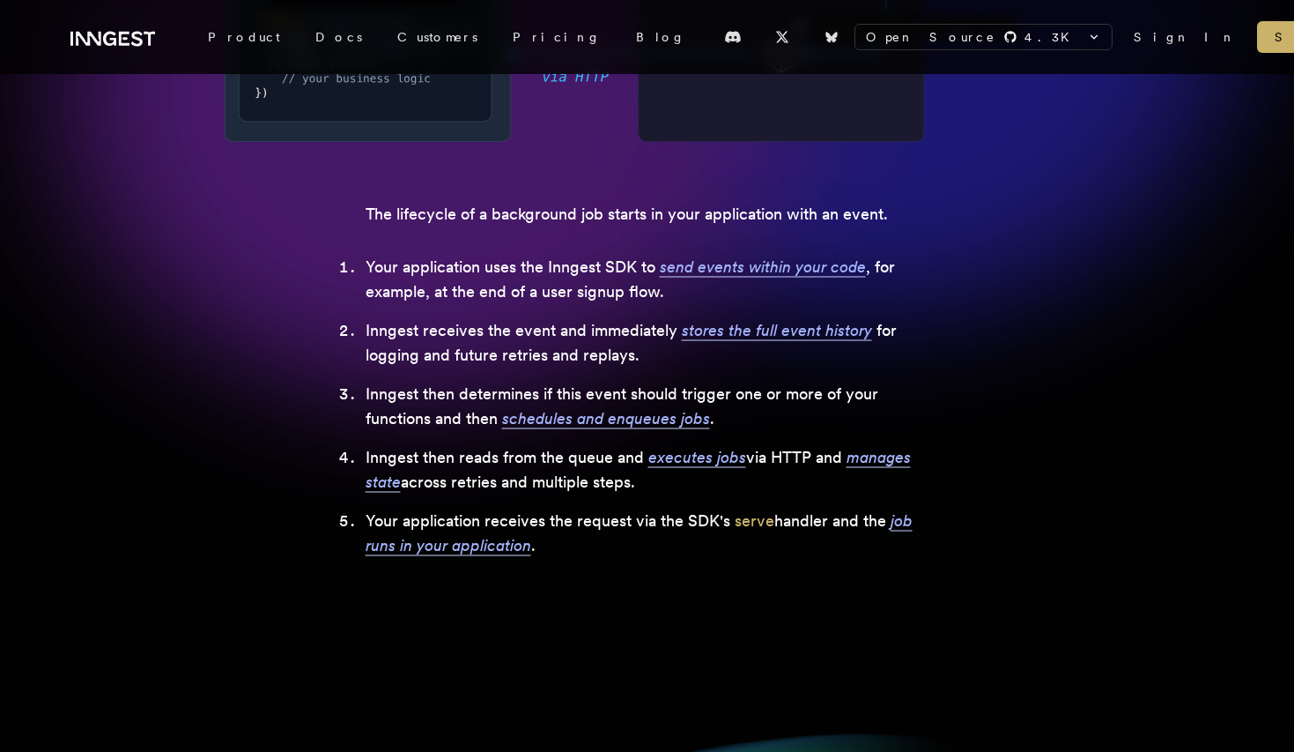
click at [489, 330] on li "Inngest receives the event and immediately stores the full event history for lo…" at bounding box center [648, 342] width 564 height 49
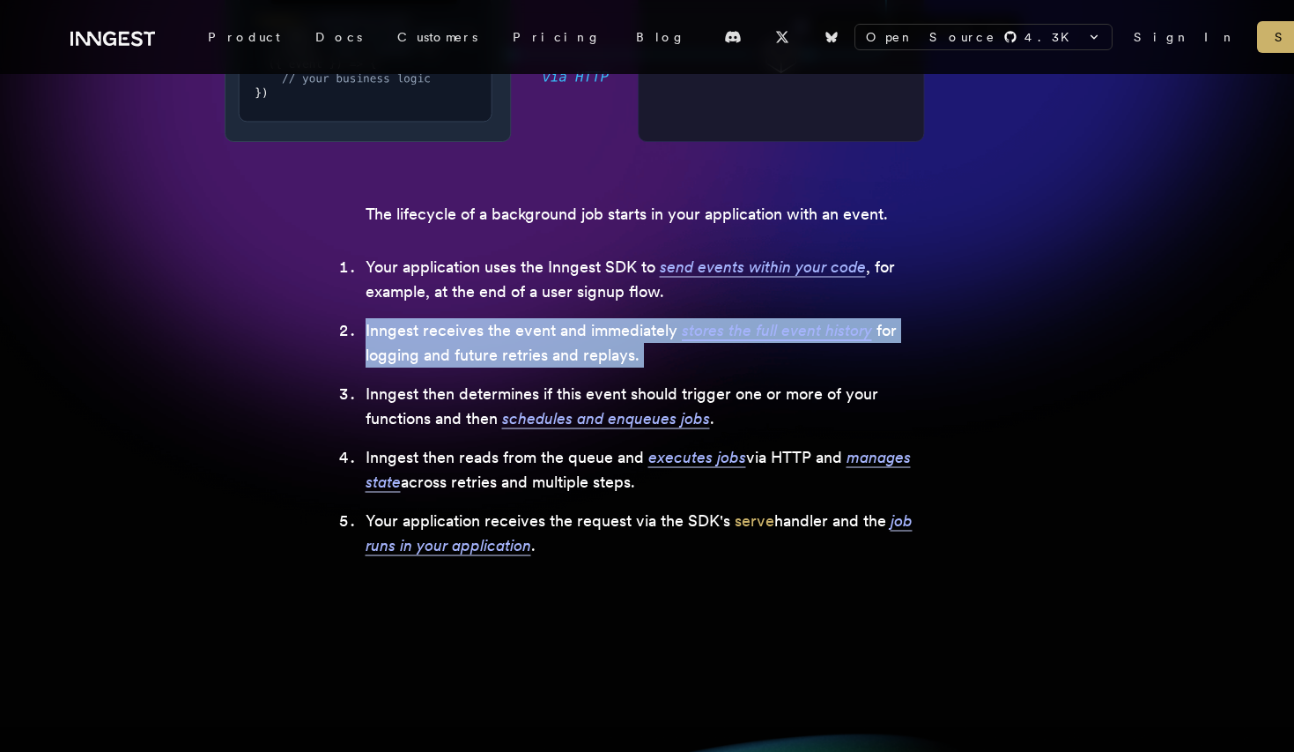
click at [467, 345] on li "Inngest receives the event and immediately stores the full event history for lo…" at bounding box center [648, 342] width 564 height 49
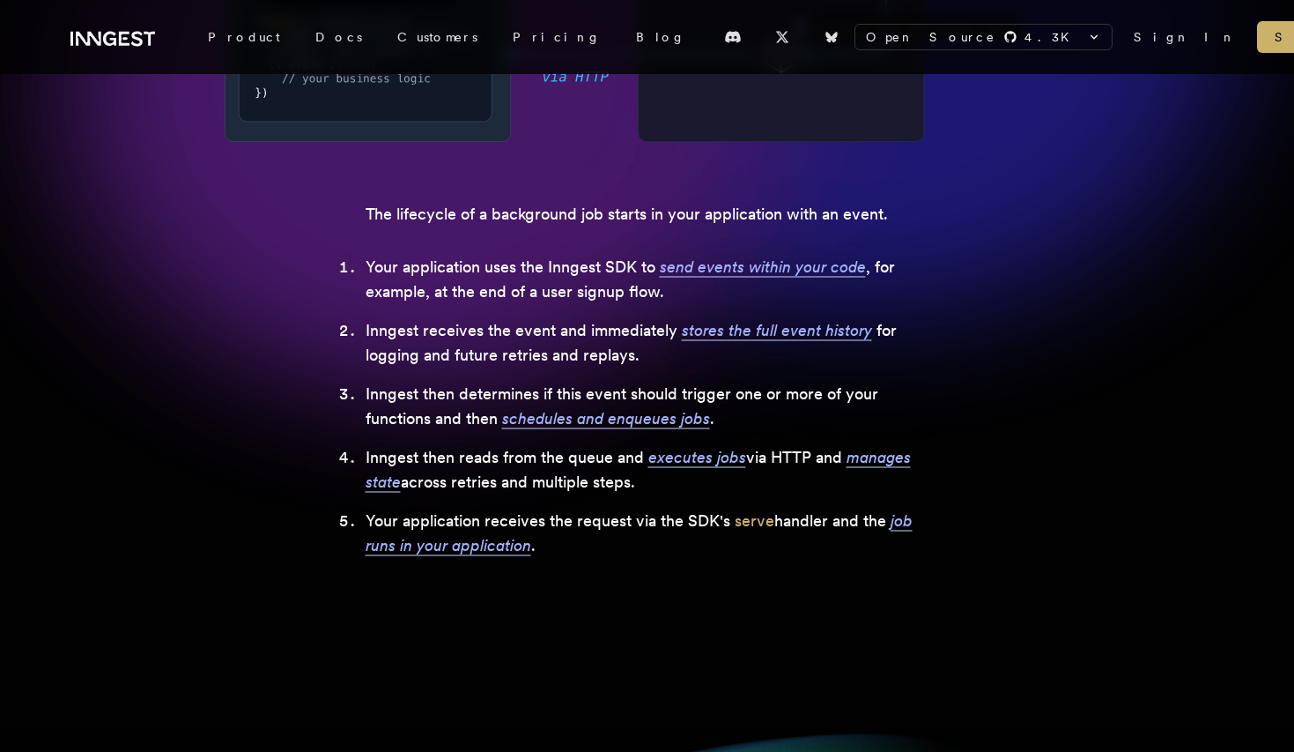
scroll to position [621, 0]
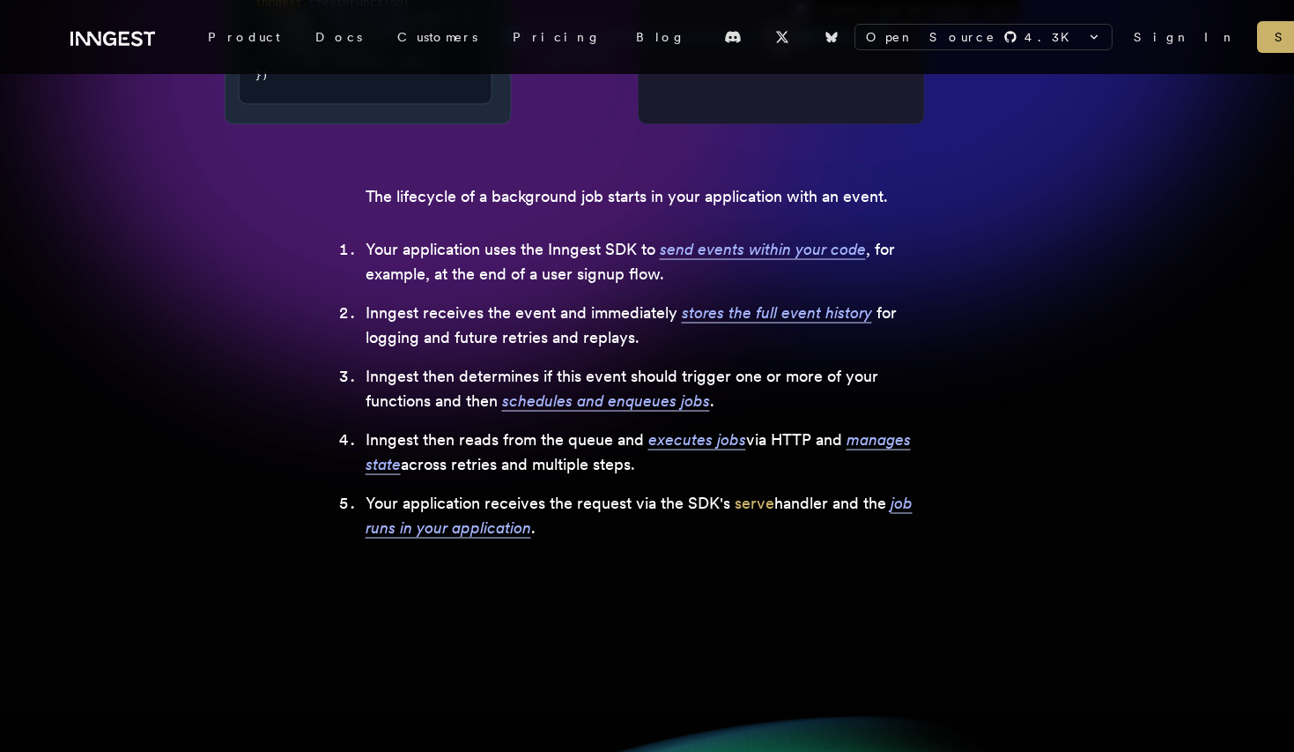
click at [467, 345] on li "Inngest receives the event and immediately stores the full event history for lo…" at bounding box center [648, 324] width 564 height 49
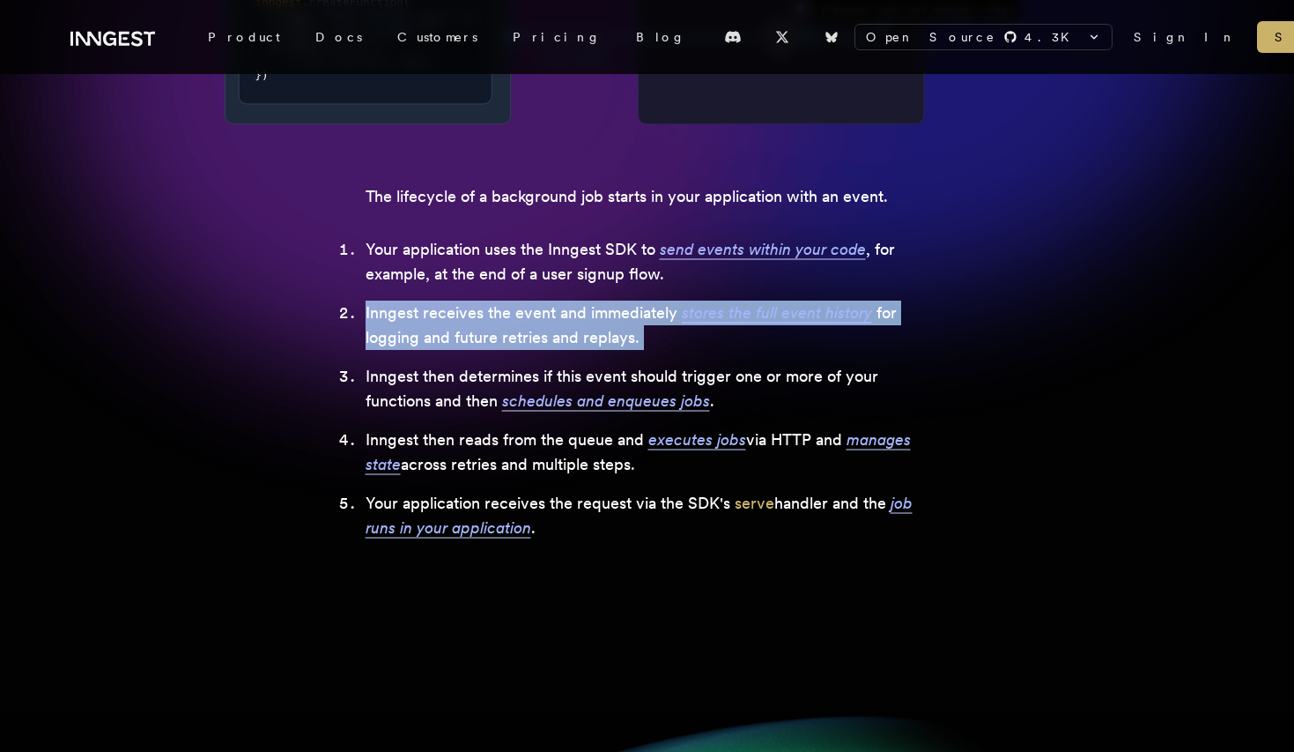
click at [429, 367] on li "Inngest then determines if this event should trigger one or more of your functi…" at bounding box center [648, 388] width 564 height 49
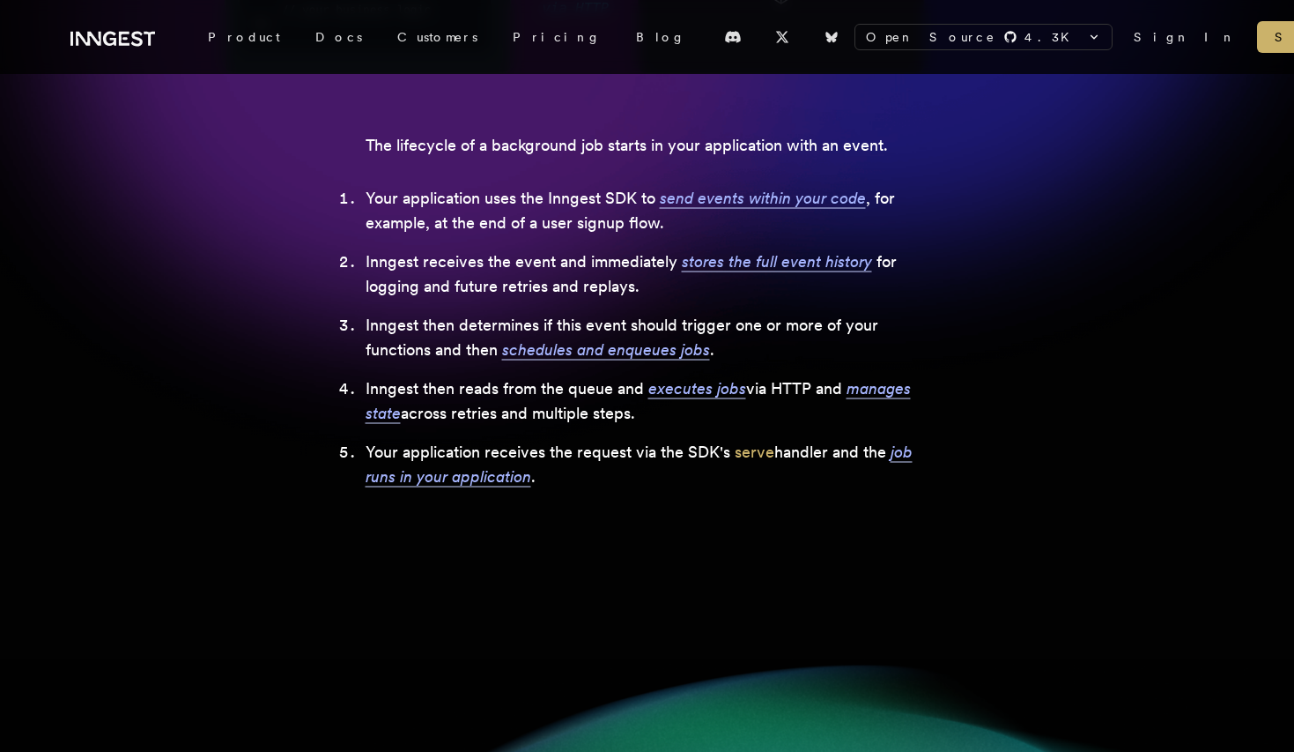
scroll to position [681, 0]
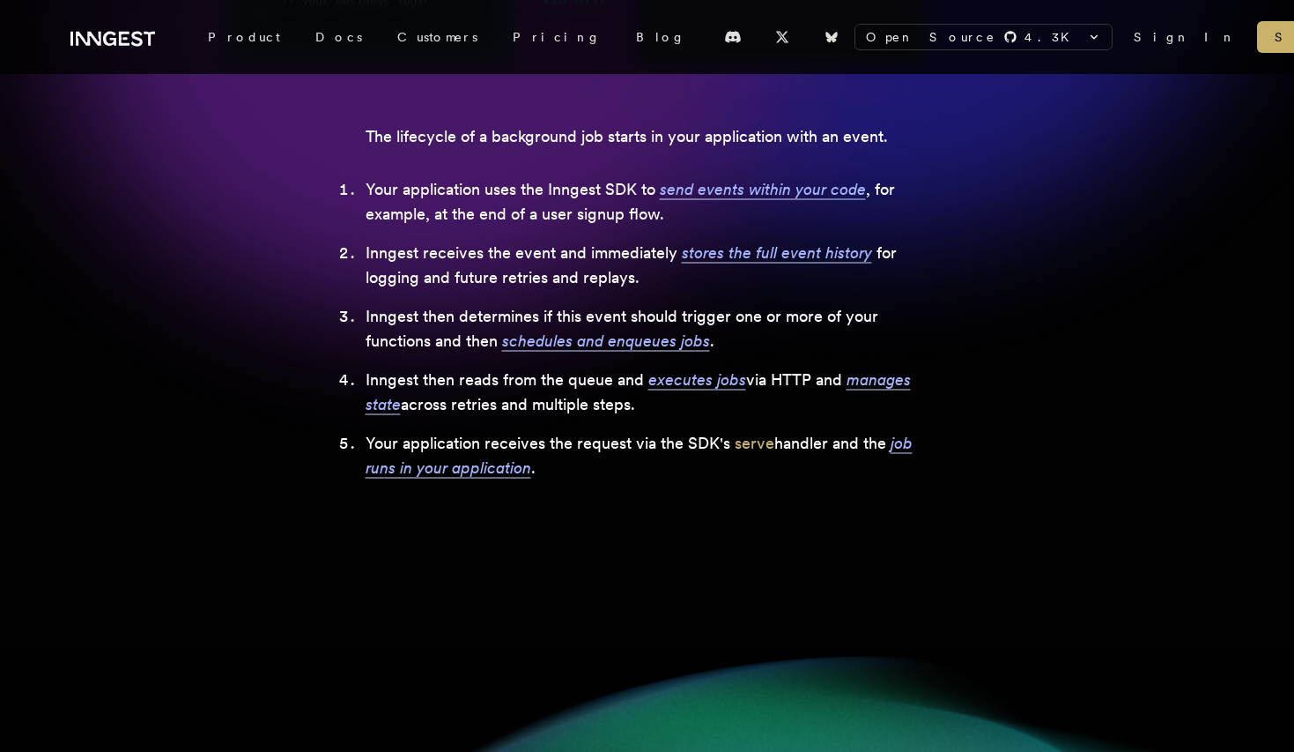
click at [429, 367] on ol "Your application uses the Inngest SDK to send events within your code , for exa…" at bounding box center [648, 328] width 564 height 303
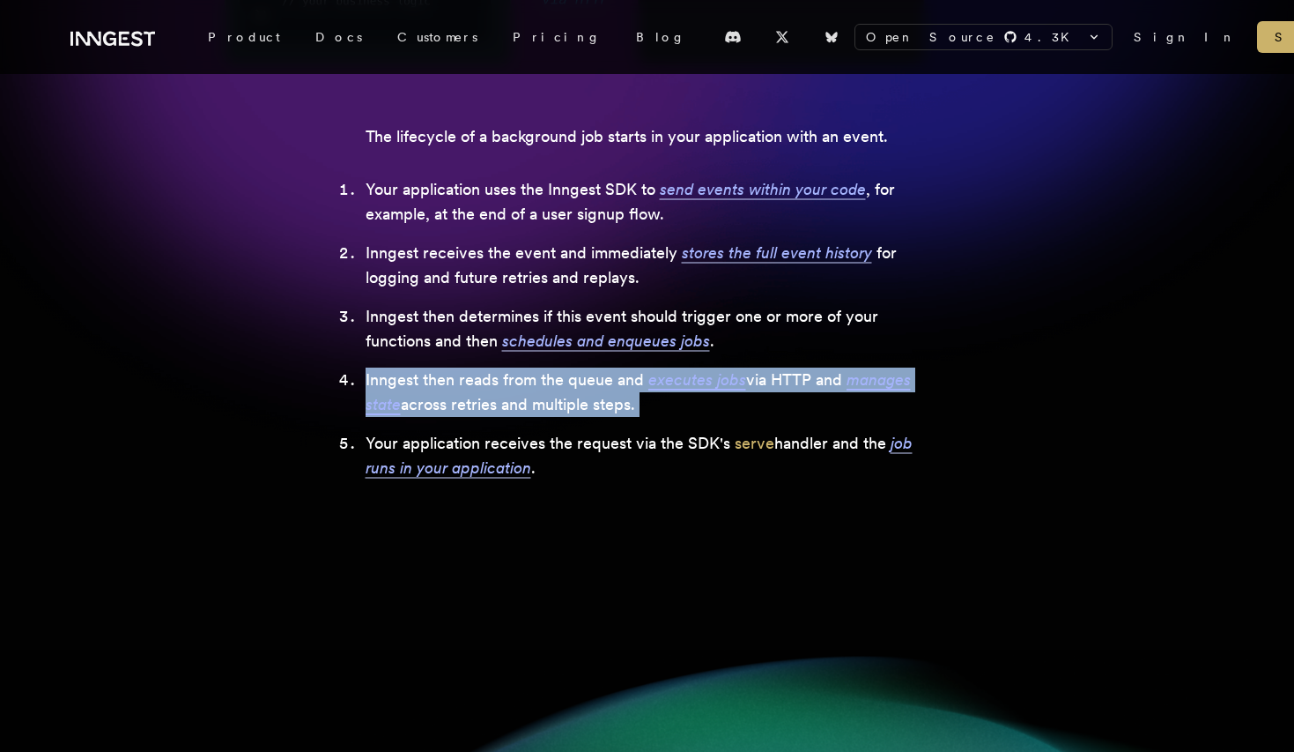
click at [545, 390] on li "Inngest then reads from the queue and executes jobs via HTTP and manages state …" at bounding box center [648, 391] width 564 height 49
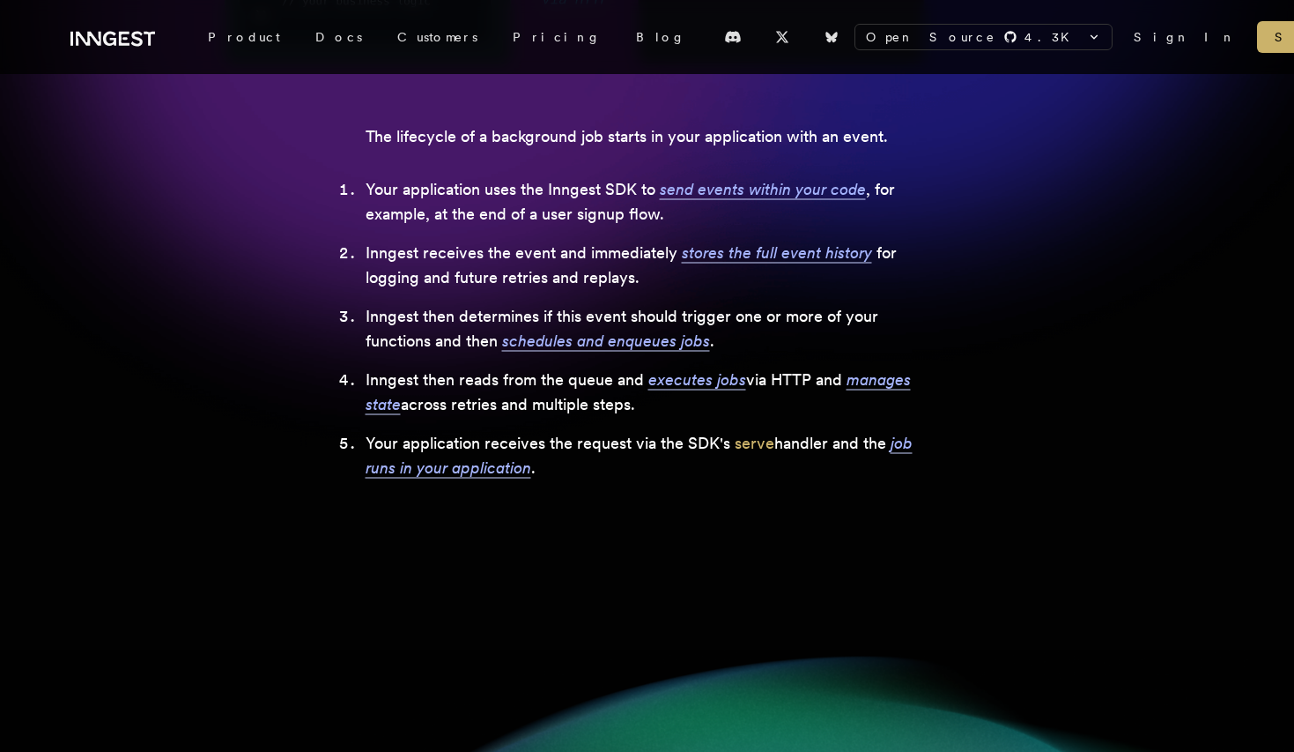
click at [565, 443] on li "Your application receives the request via the SDK's serve handler and the job r…" at bounding box center [648, 455] width 564 height 49
click at [598, 511] on section ".svg-animate-ping { animation: svg-ping cubic-bezier(0,0,.2,1) 2s infinite; } @…" at bounding box center [647, 107] width 1154 height 832
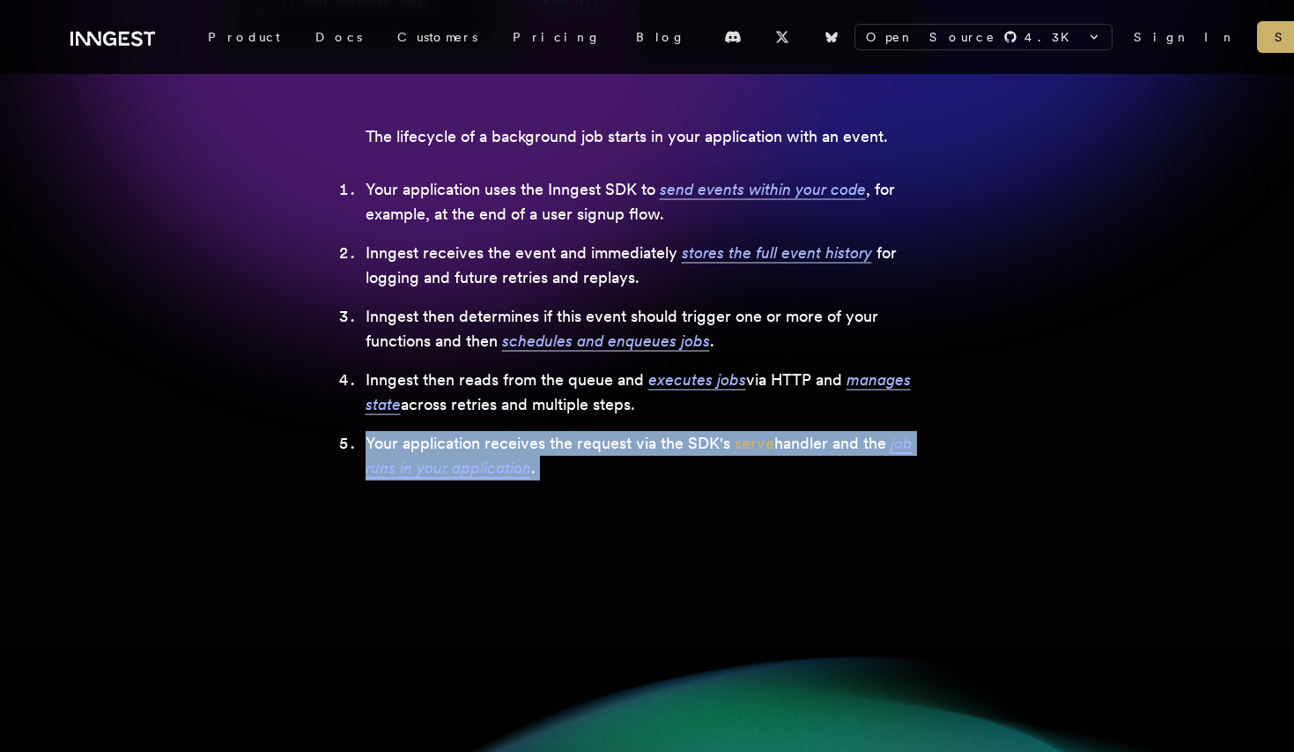
click at [598, 511] on section ".svg-animate-ping { animation: svg-ping cubic-bezier(0,0,.2,1) 2s infinite; } @…" at bounding box center [647, 107] width 1154 height 832
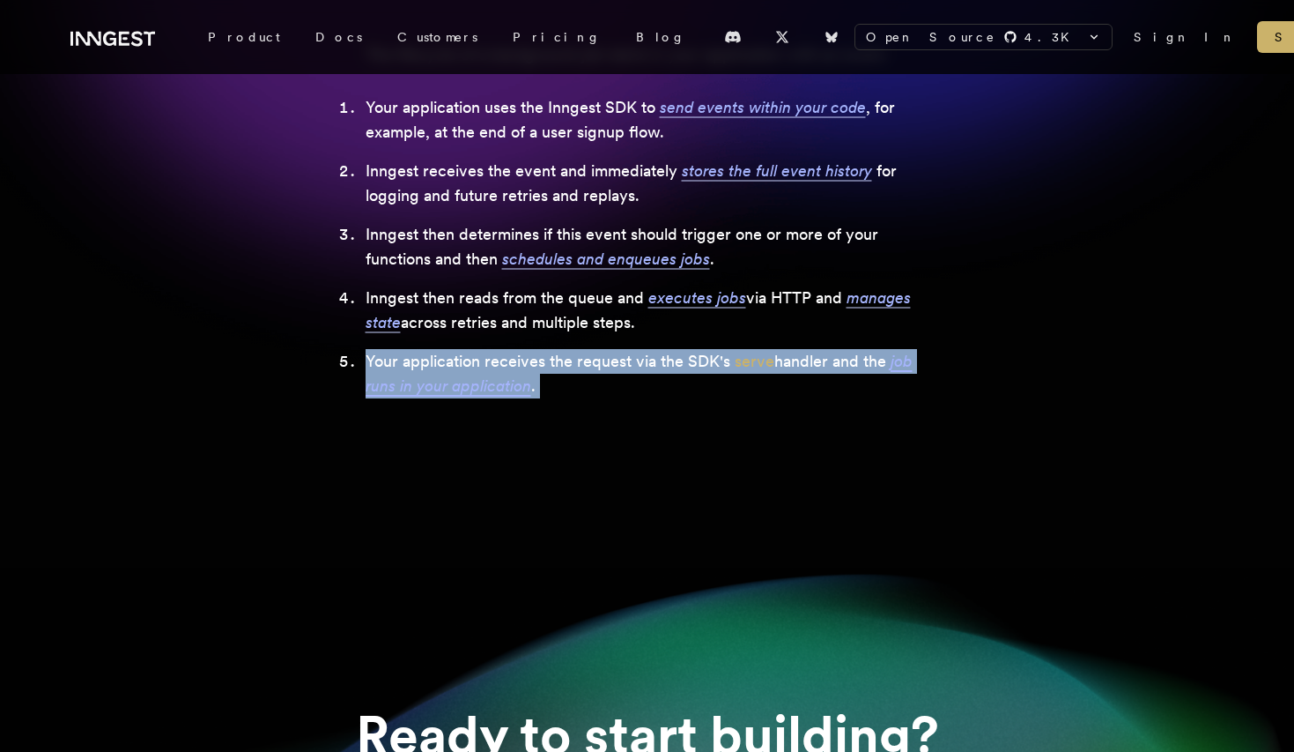
click at [598, 511] on div "Open Source 4.3 K inngest/inngest inngest/inngest-js inngest/inngest-py inngest…" at bounding box center [647, 525] width 1294 height 2576
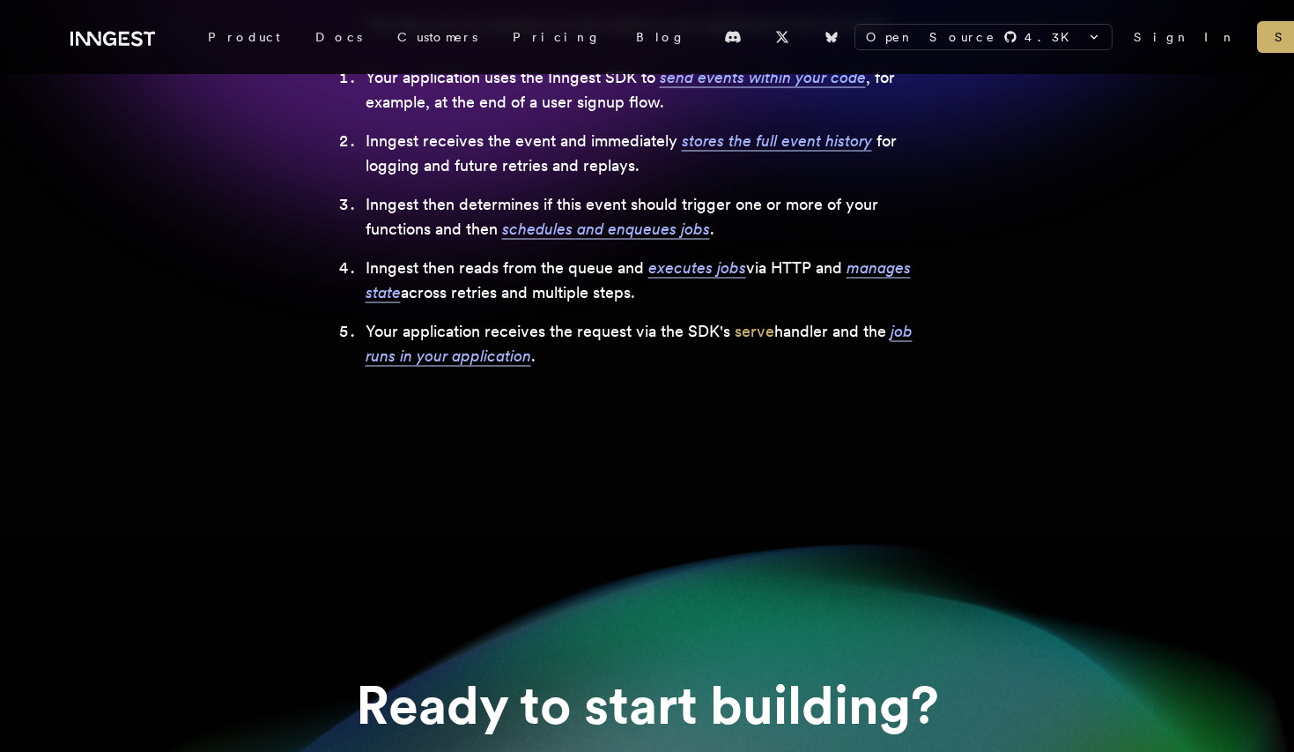
scroll to position [796, 0]
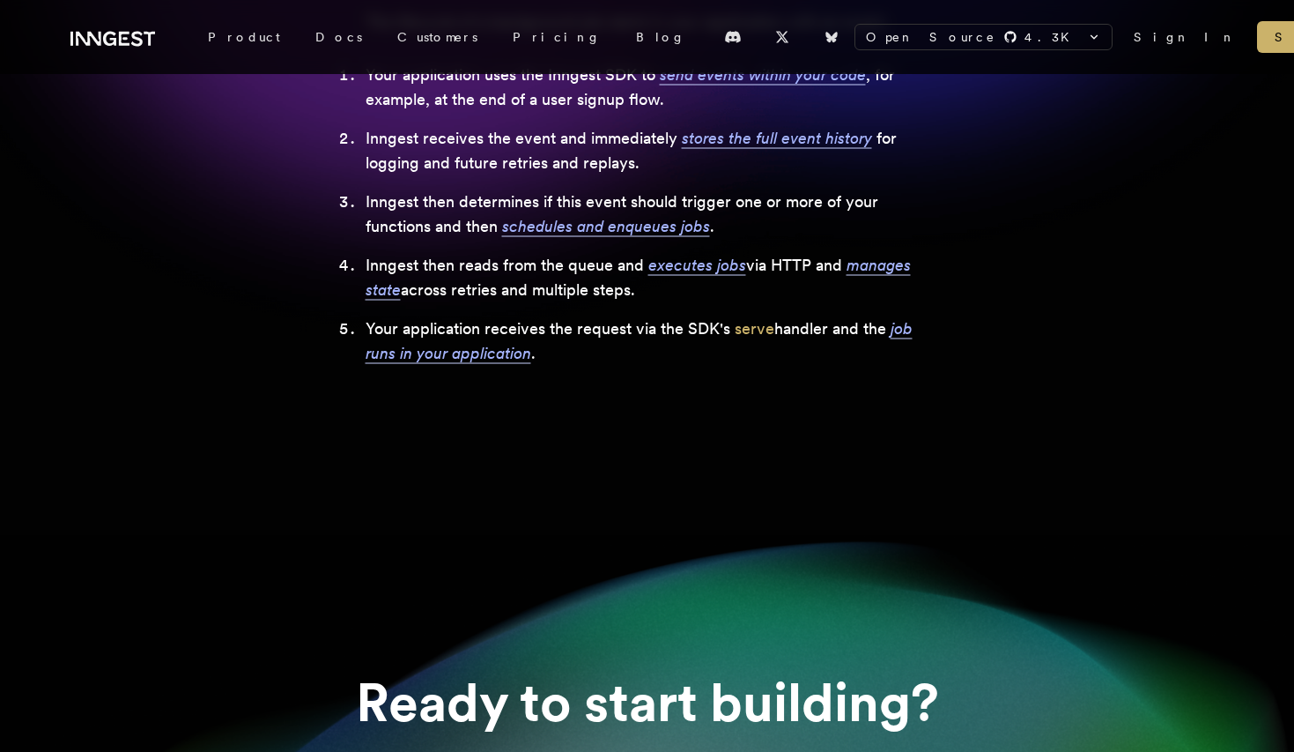
click at [598, 478] on div "Open Source 4.3 K inngest/inngest inngest/inngest-js inngest/inngest-py inngest…" at bounding box center [647, 492] width 1294 height 2576
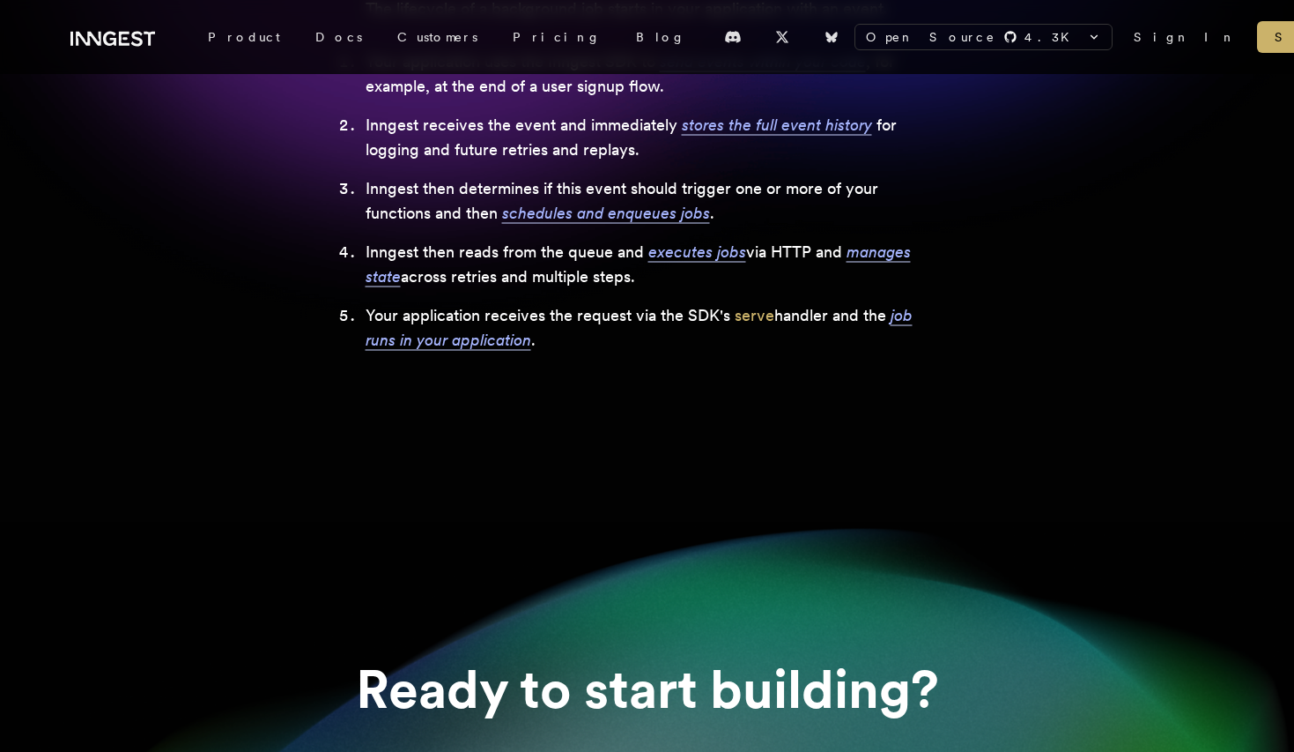
scroll to position [858, 0]
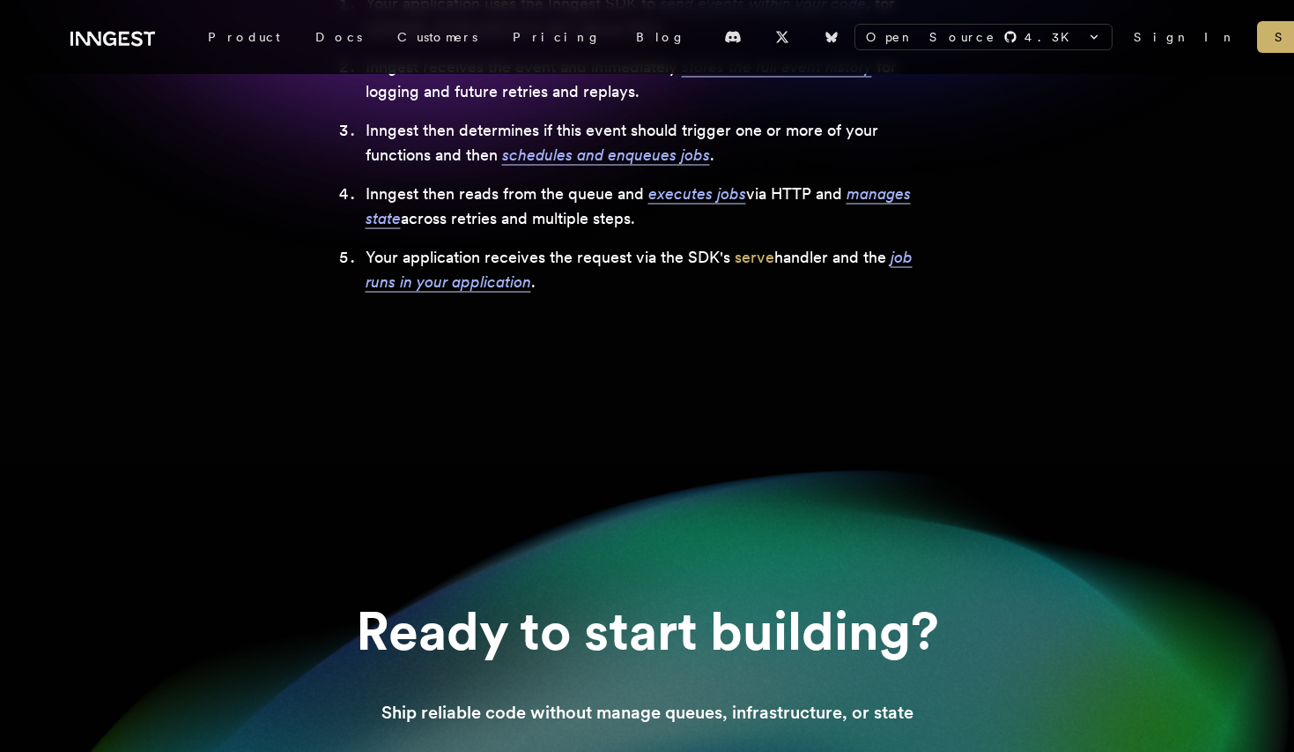
scroll to position [859, 0]
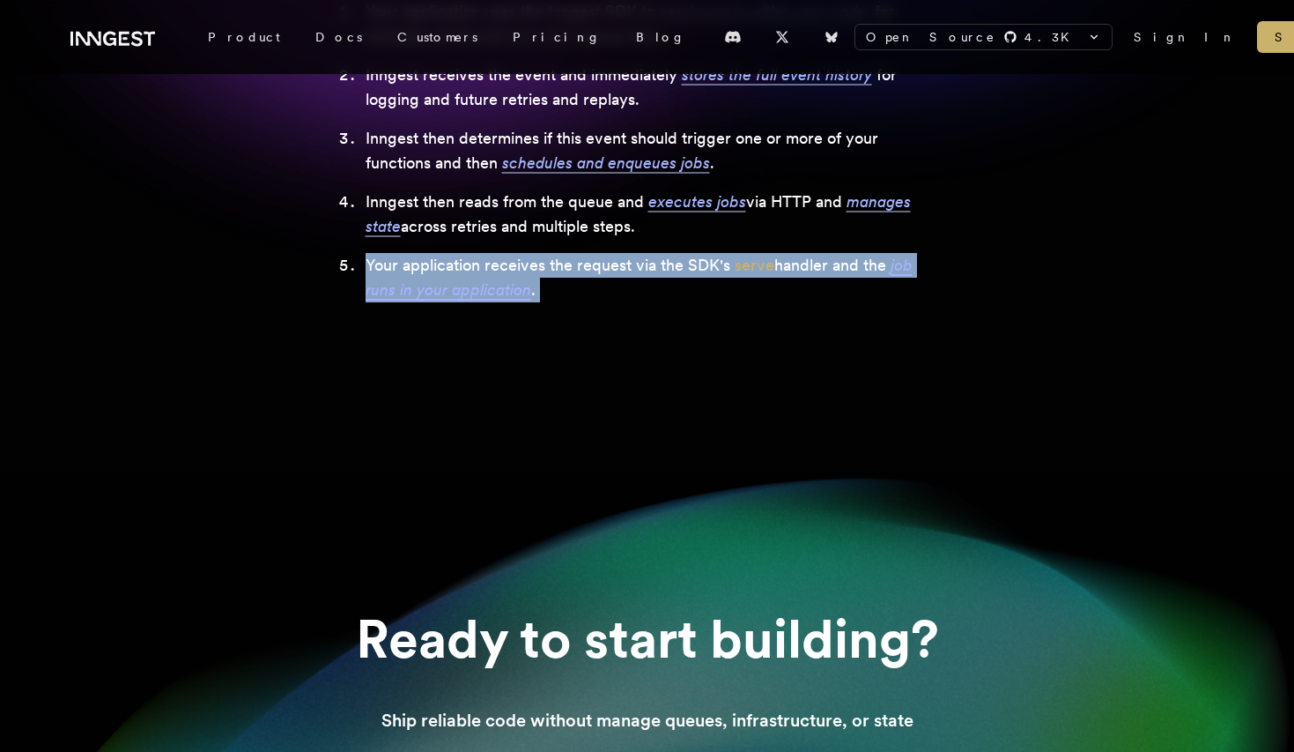
click at [318, 400] on div "Open Source 4.3 K inngest/inngest inngest/inngest-js inngest/inngest-py inngest…" at bounding box center [647, 429] width 1294 height 2576
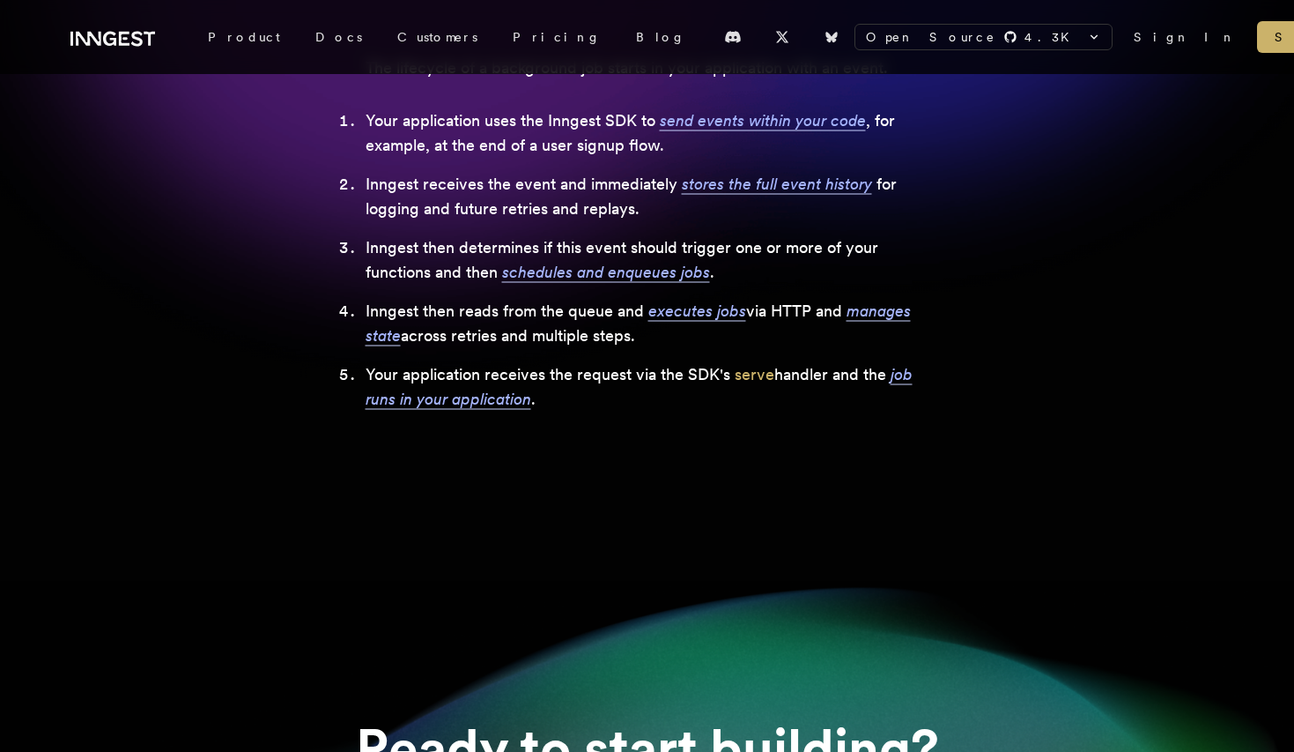
scroll to position [737, 0]
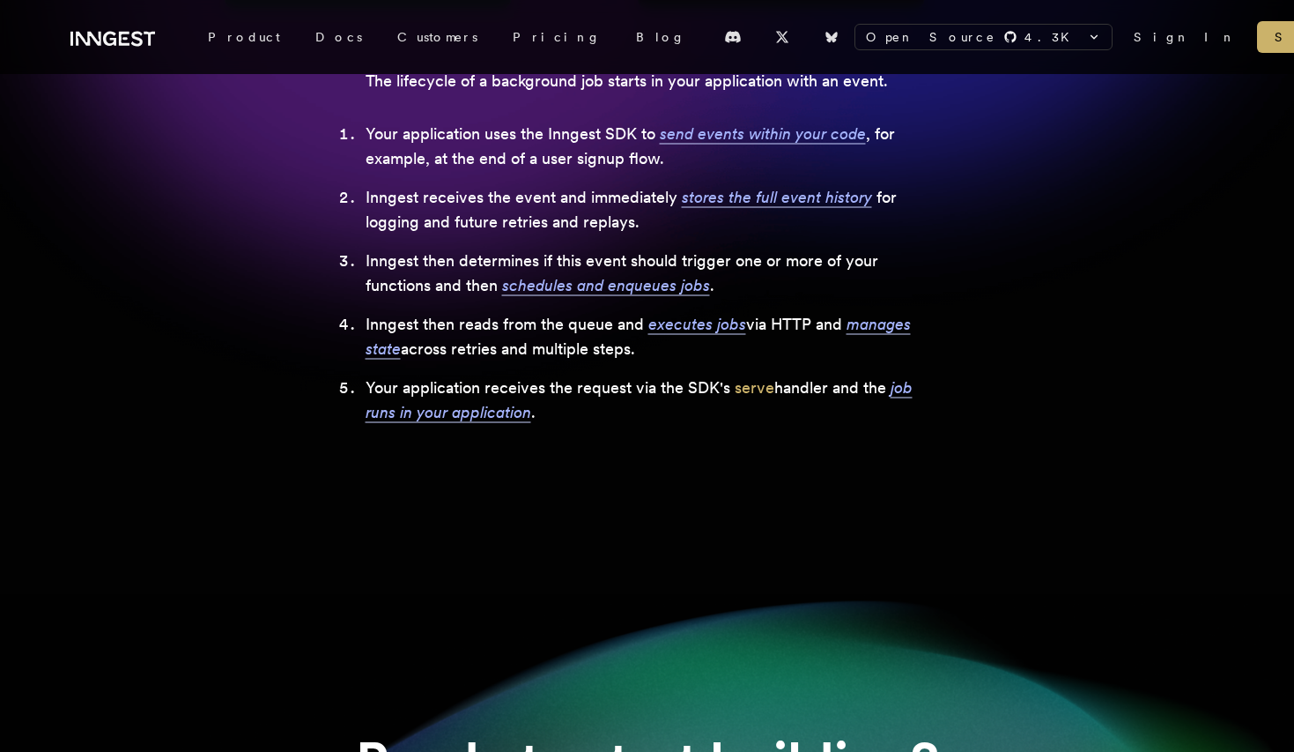
click at [318, 400] on section ".svg-animate-ping { animation: svg-ping cubic-bezier(0,0,.2,1) 2s infinite; } @…" at bounding box center [647, 51] width 1154 height 832
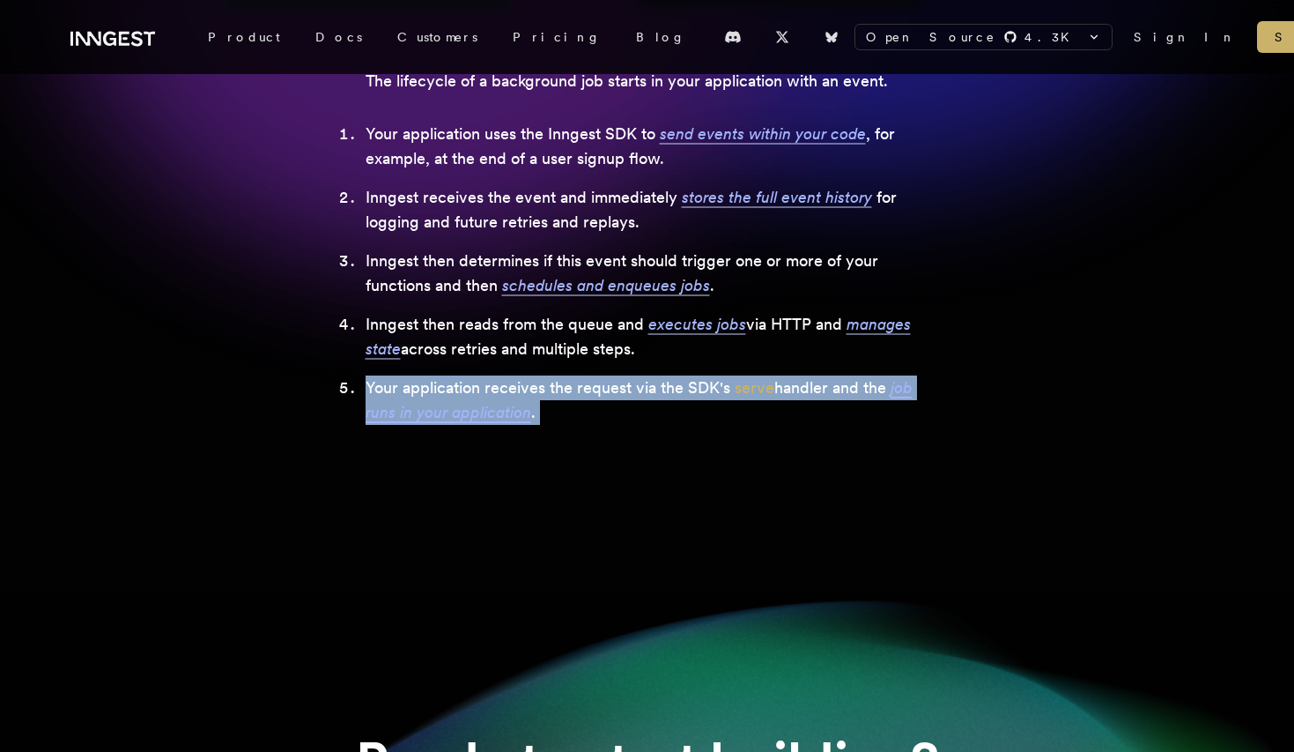
click at [309, 427] on section ".svg-animate-ping { animation: svg-ping cubic-bezier(0,0,.2,1) 2s infinite; } @…" at bounding box center [647, 51] width 1154 height 832
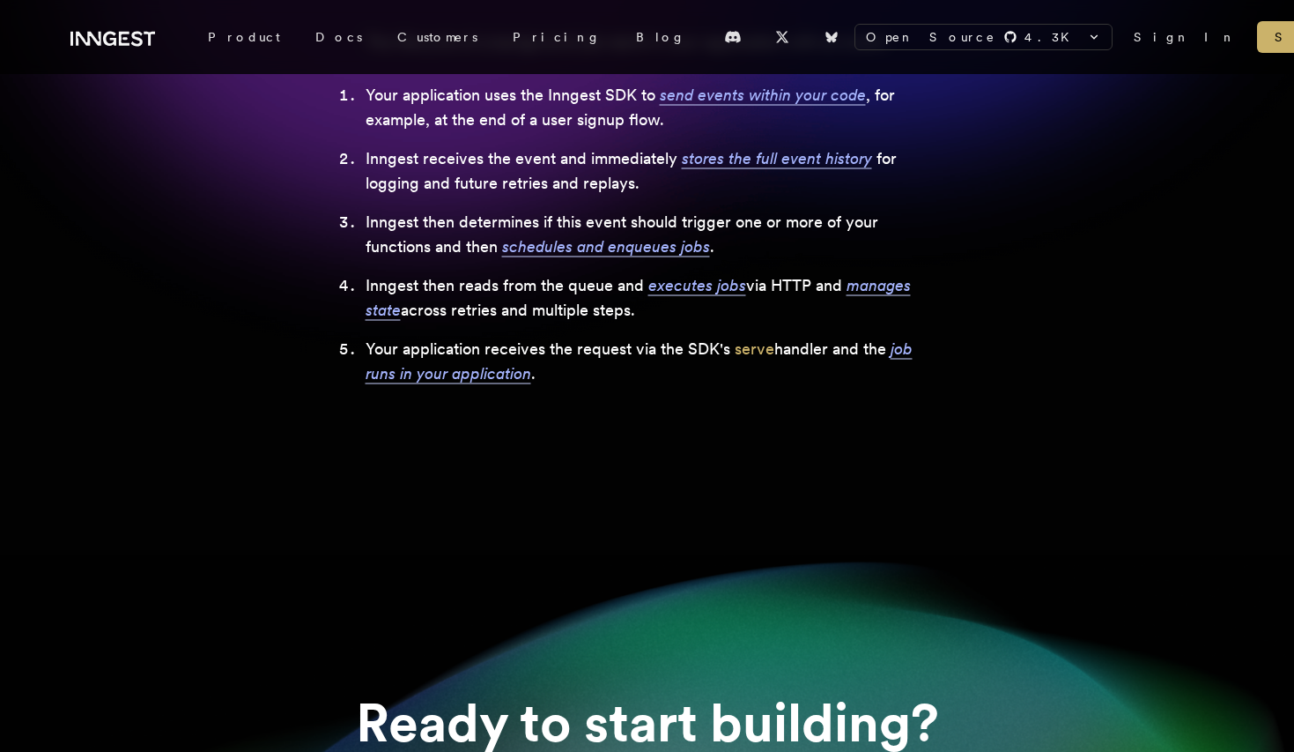
scroll to position [777, 0]
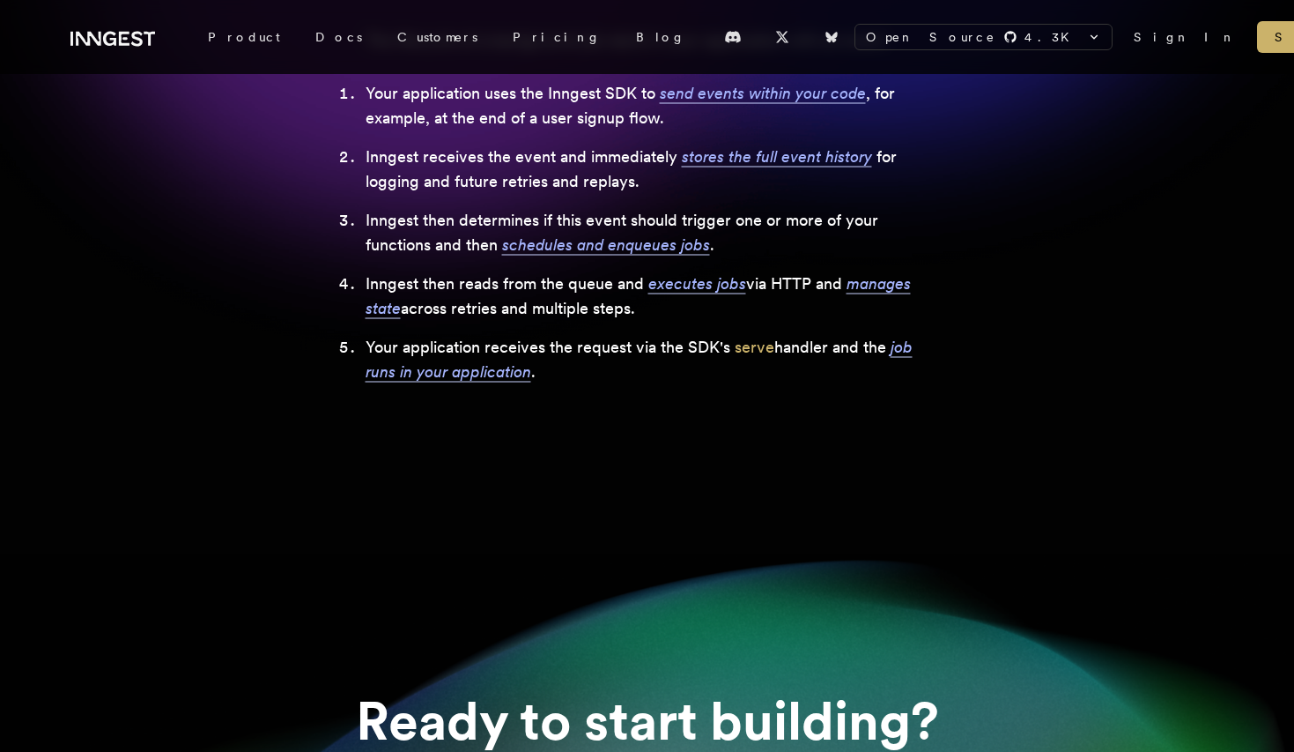
scroll to position [792, 0]
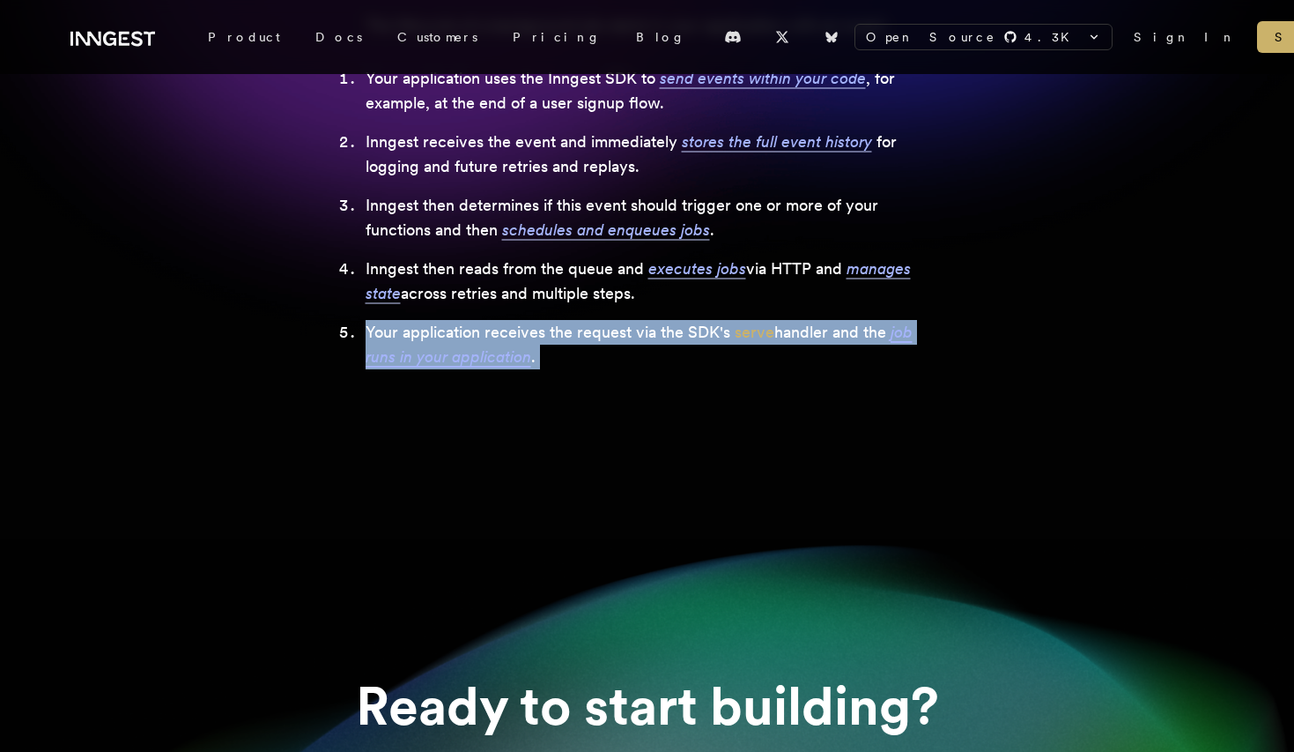
click at [284, 467] on div "Open Source 4.3 K inngest/inngest inngest/inngest-js inngest/inngest-py inngest…" at bounding box center [647, 496] width 1294 height 2576
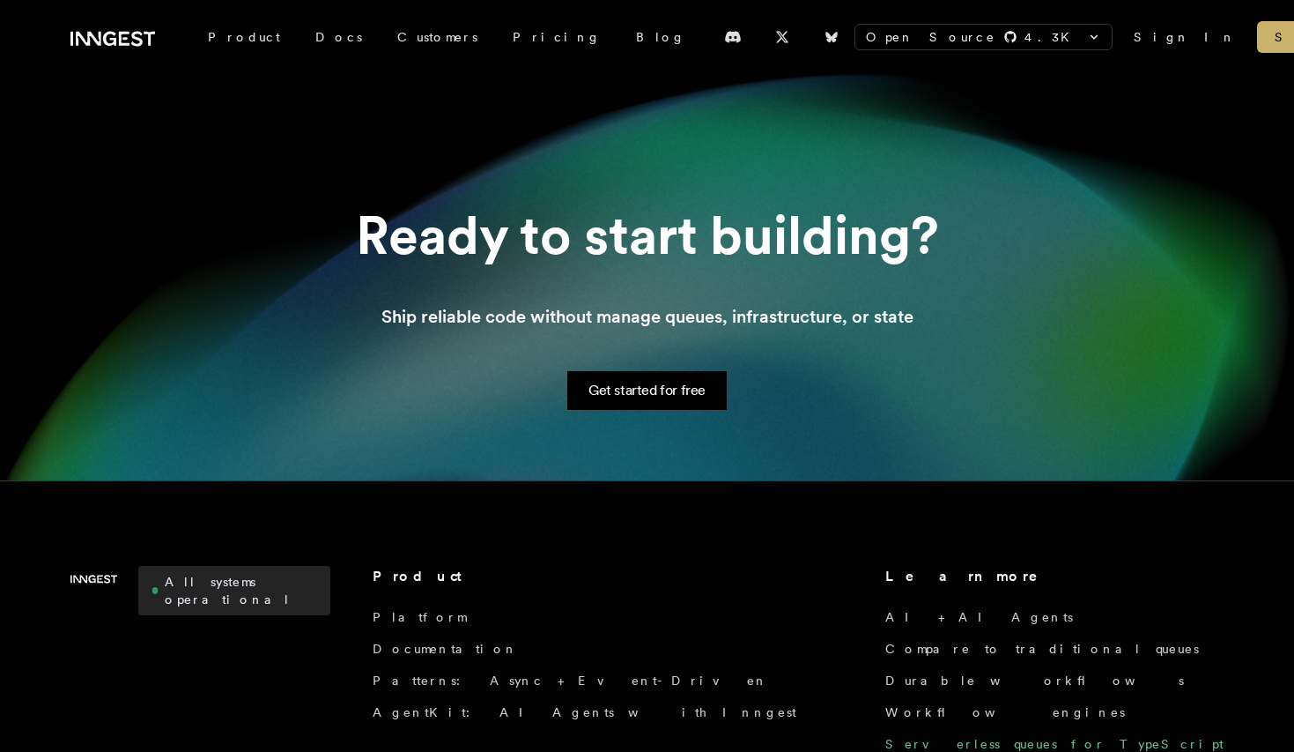
scroll to position [1281, 0]
